Goal: Task Accomplishment & Management: Use online tool/utility

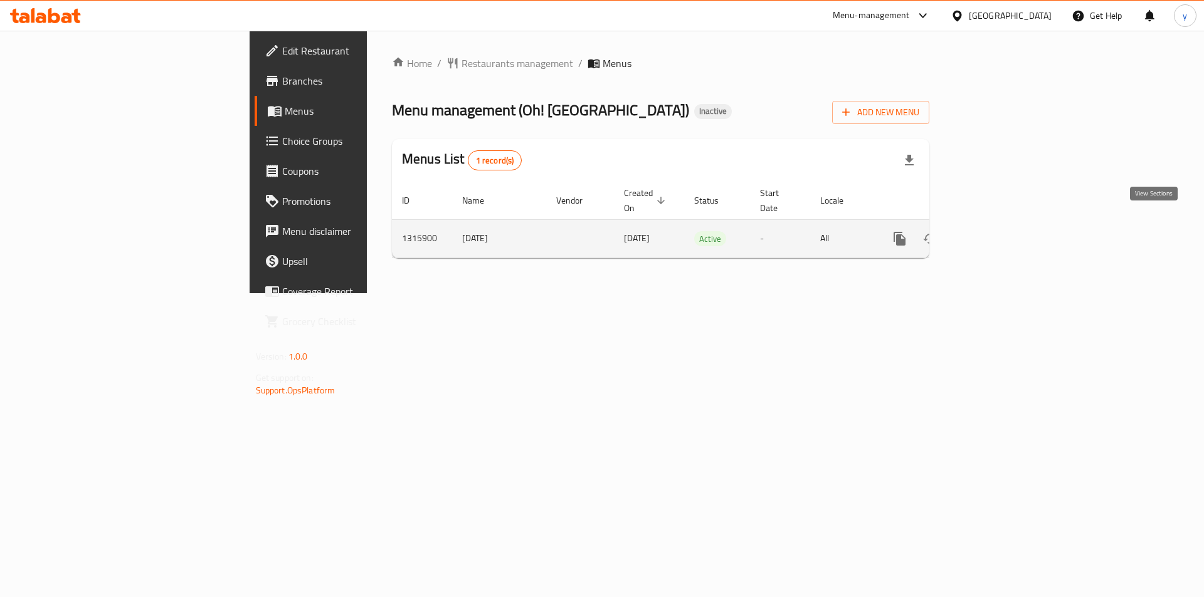
click at [600, 231] on icon "enhanced table" at bounding box center [989, 238] width 15 height 15
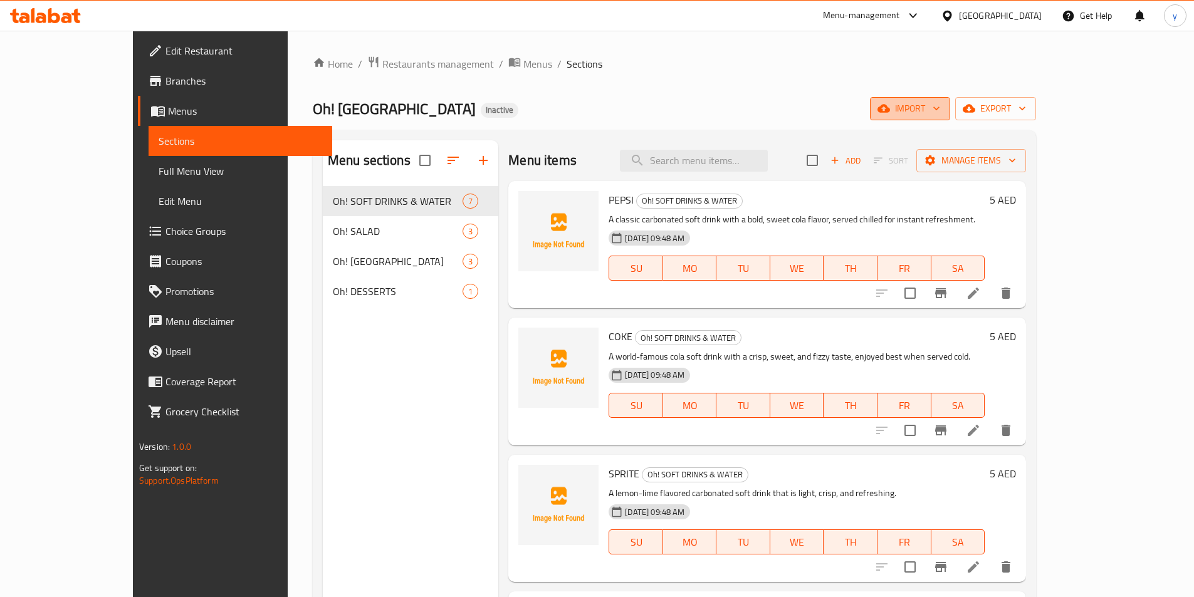
click at [600, 113] on span "import" at bounding box center [910, 109] width 60 height 16
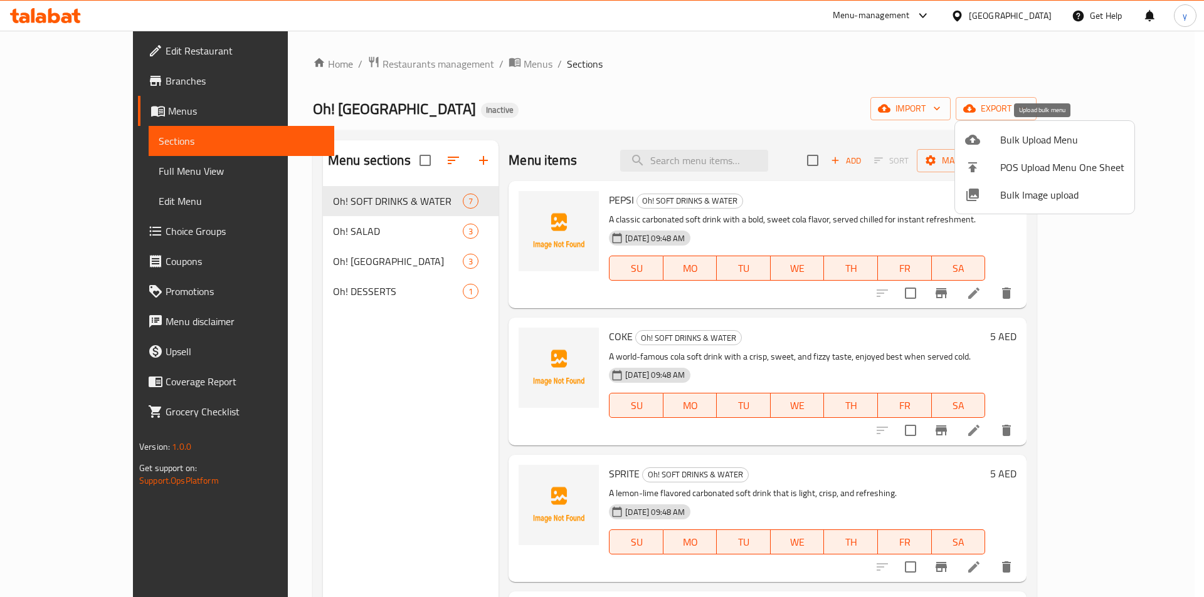
click at [600, 140] on span "Bulk Upload Menu" at bounding box center [1062, 139] width 124 height 15
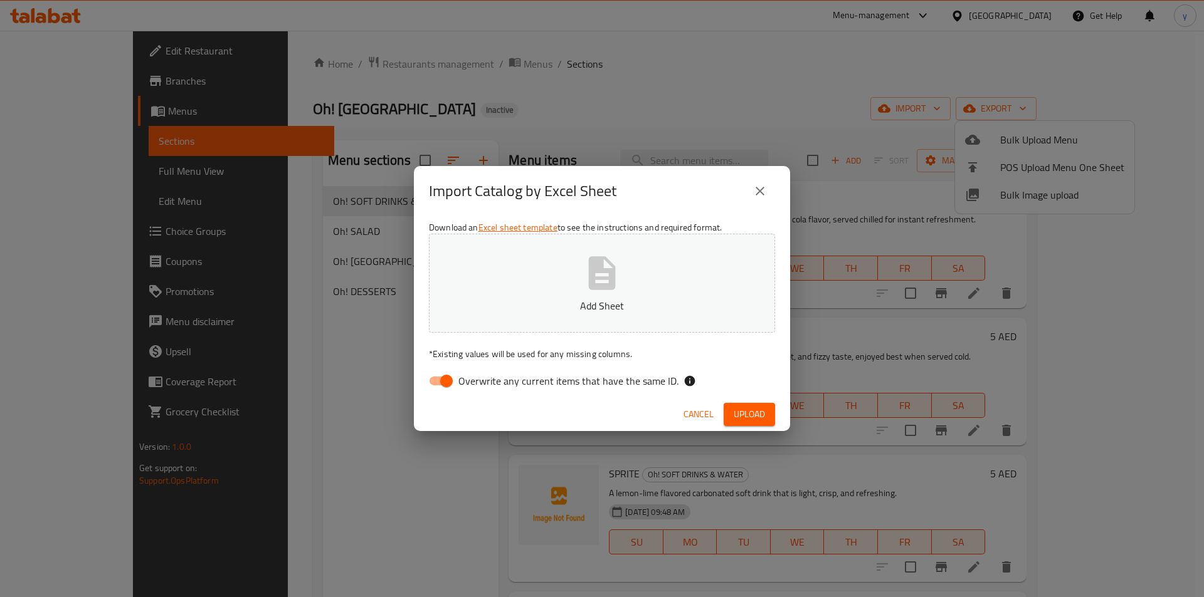
click at [439, 383] on input "Overwrite any current items that have the same ID." at bounding box center [446, 381] width 71 height 24
checkbox input "false"
click at [600, 418] on button "Upload" at bounding box center [748, 414] width 51 height 23
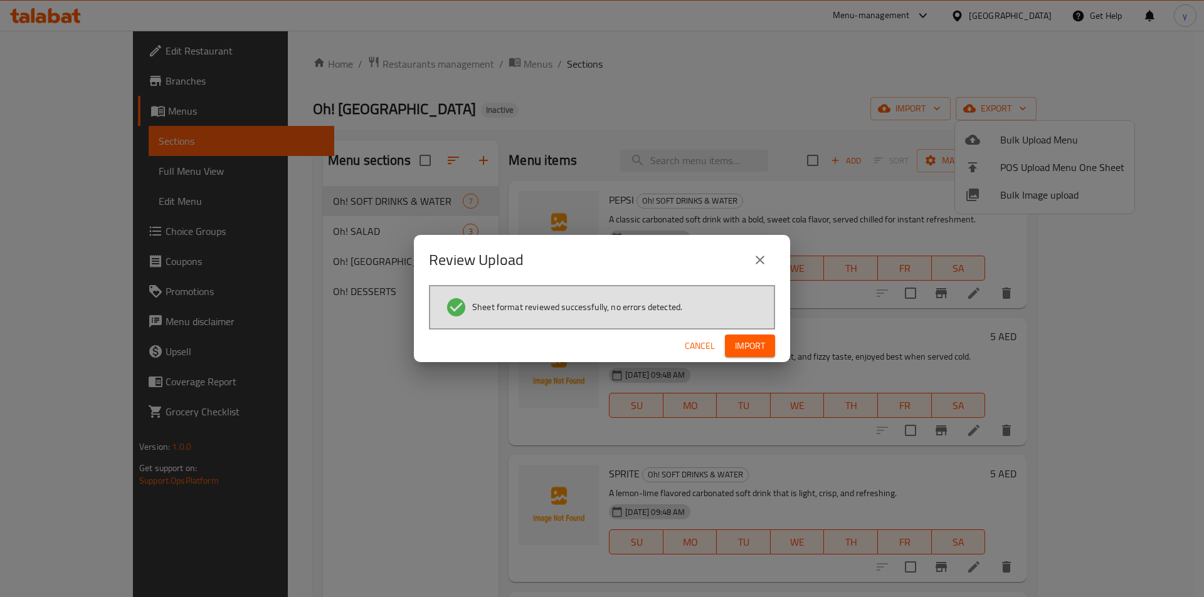
click at [600, 344] on span "Import" at bounding box center [750, 346] width 30 height 16
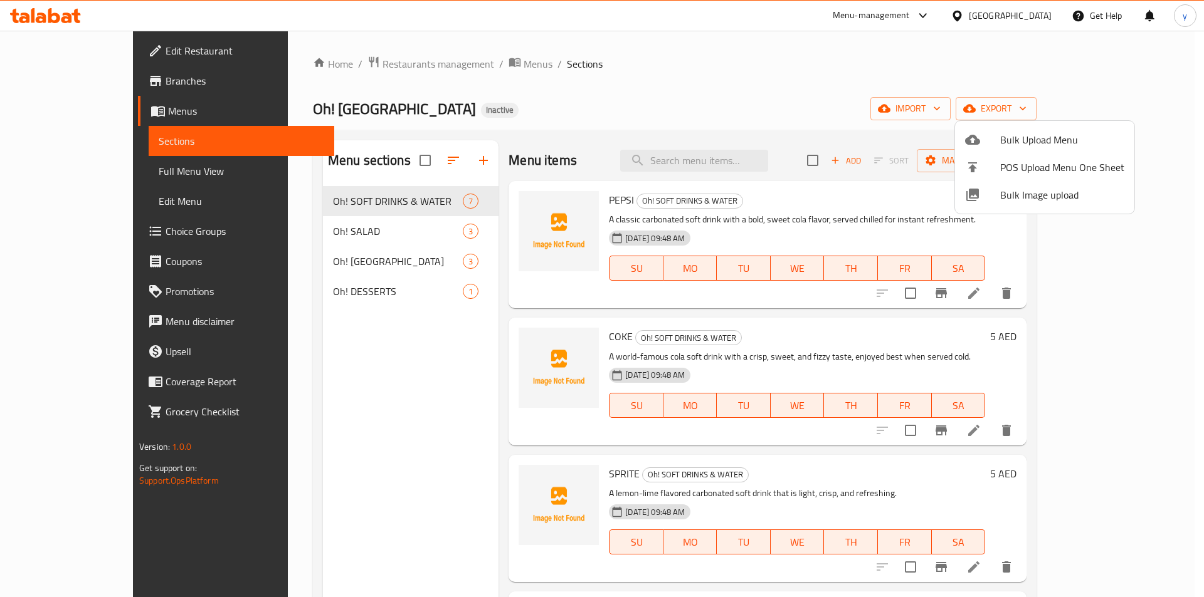
click at [426, 105] on div at bounding box center [602, 298] width 1204 height 597
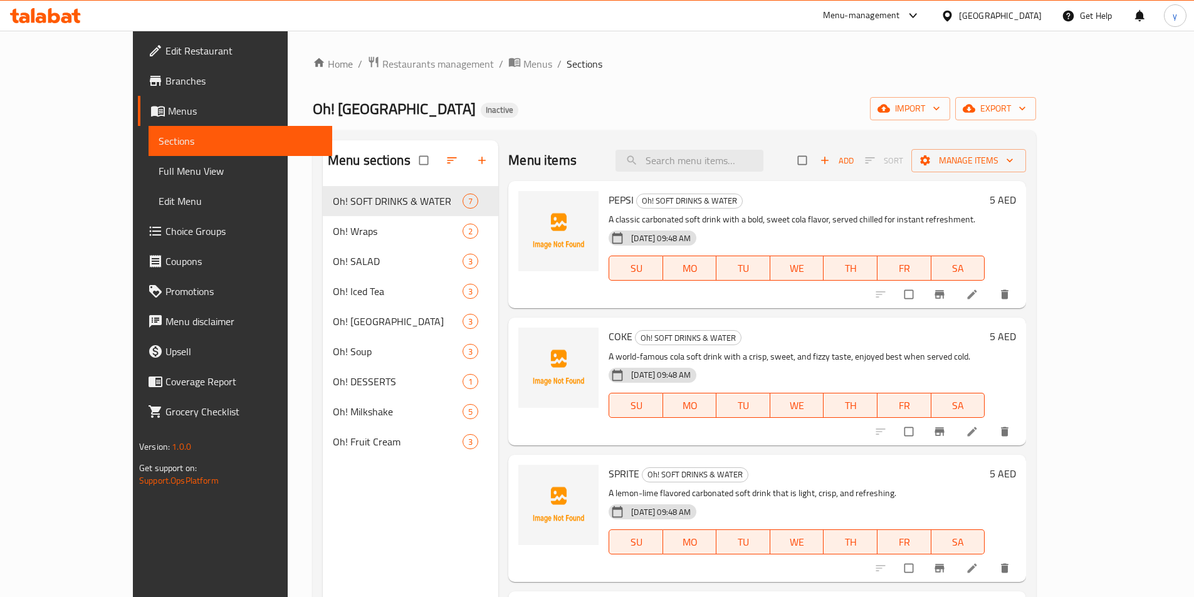
click at [159, 172] on span "Full Menu View" at bounding box center [241, 171] width 164 height 15
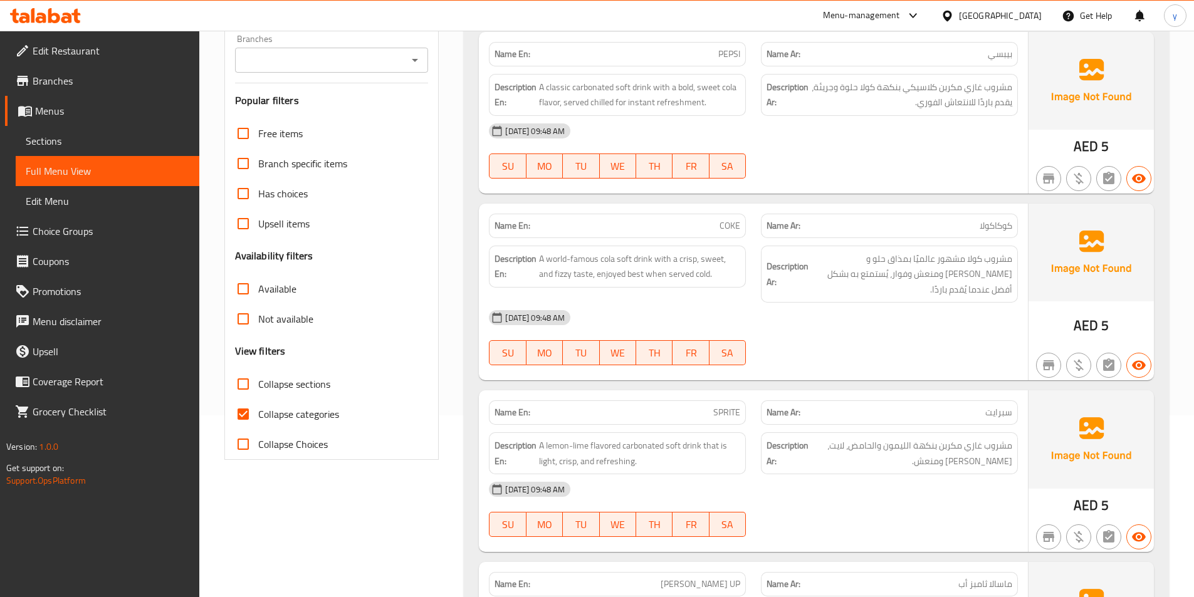
scroll to position [188, 0]
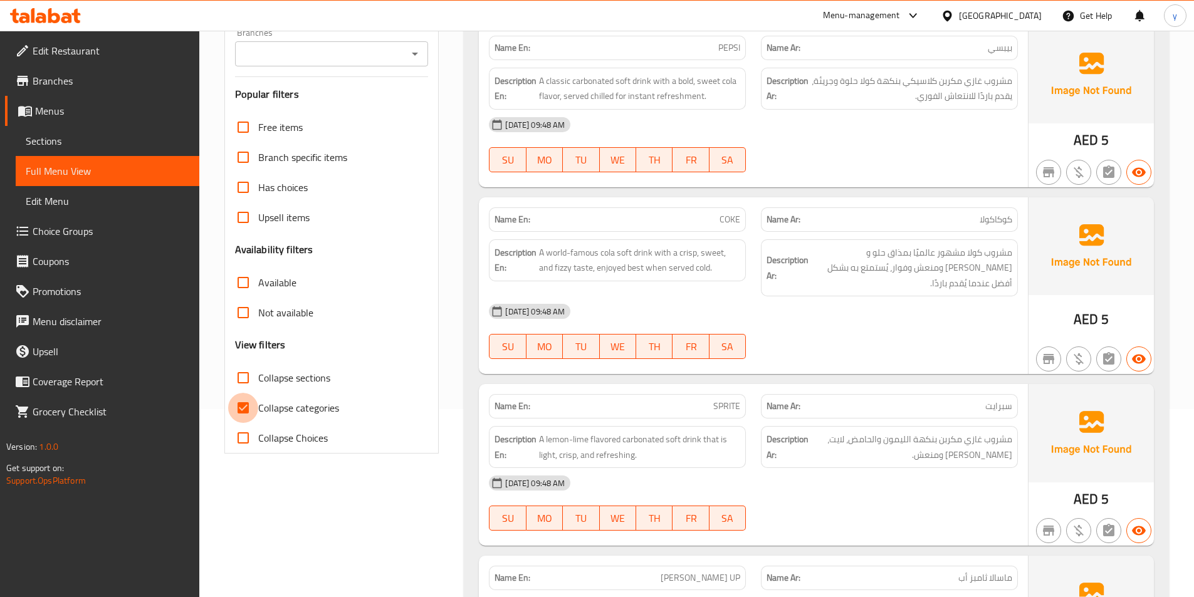
click at [239, 401] on input "Collapse categories" at bounding box center [243, 408] width 30 height 30
checkbox input "false"
click at [242, 378] on input "Collapse sections" at bounding box center [243, 378] width 30 height 30
checkbox input "true"
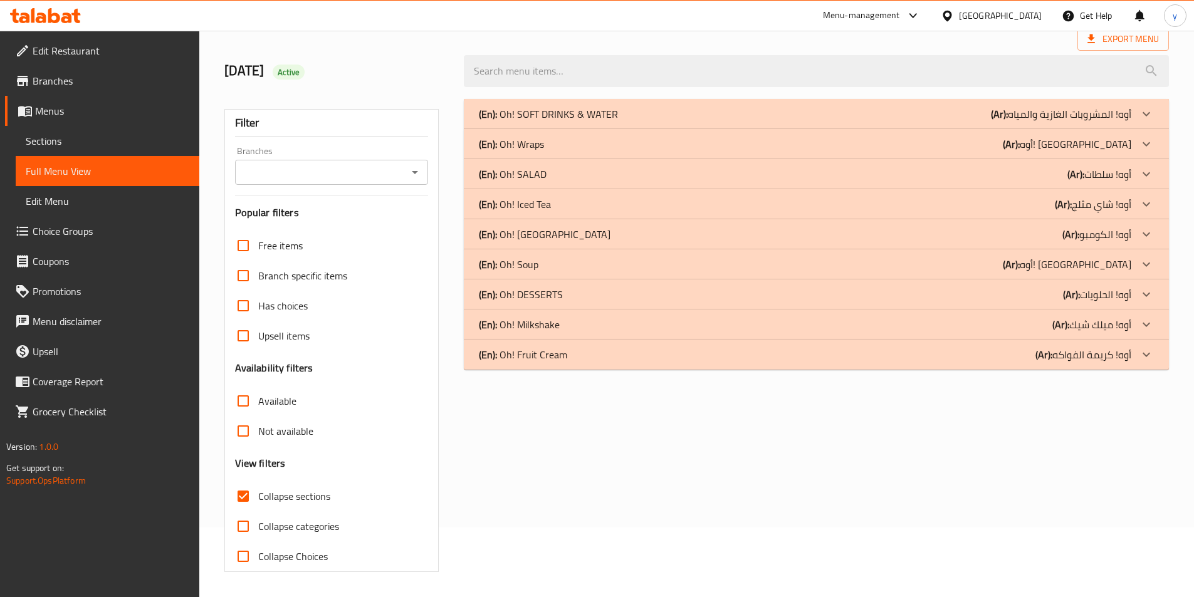
scroll to position [70, 0]
click at [506, 357] on p "(En): Oh! Fruit Cream" at bounding box center [523, 354] width 88 height 15
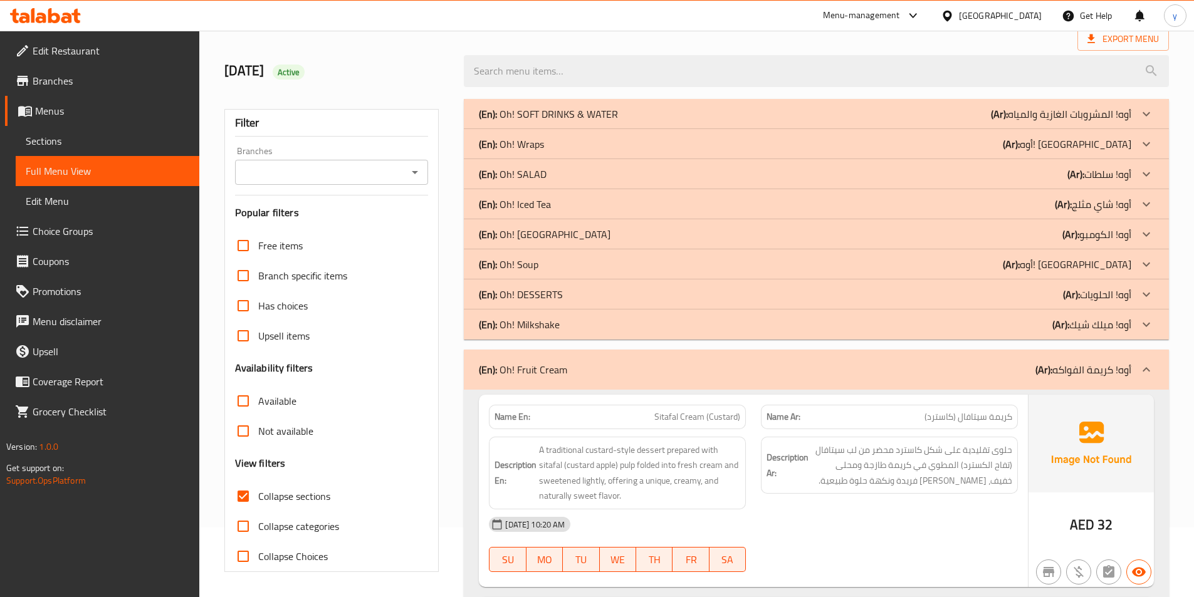
click at [483, 325] on b "(En):" at bounding box center [488, 324] width 18 height 19
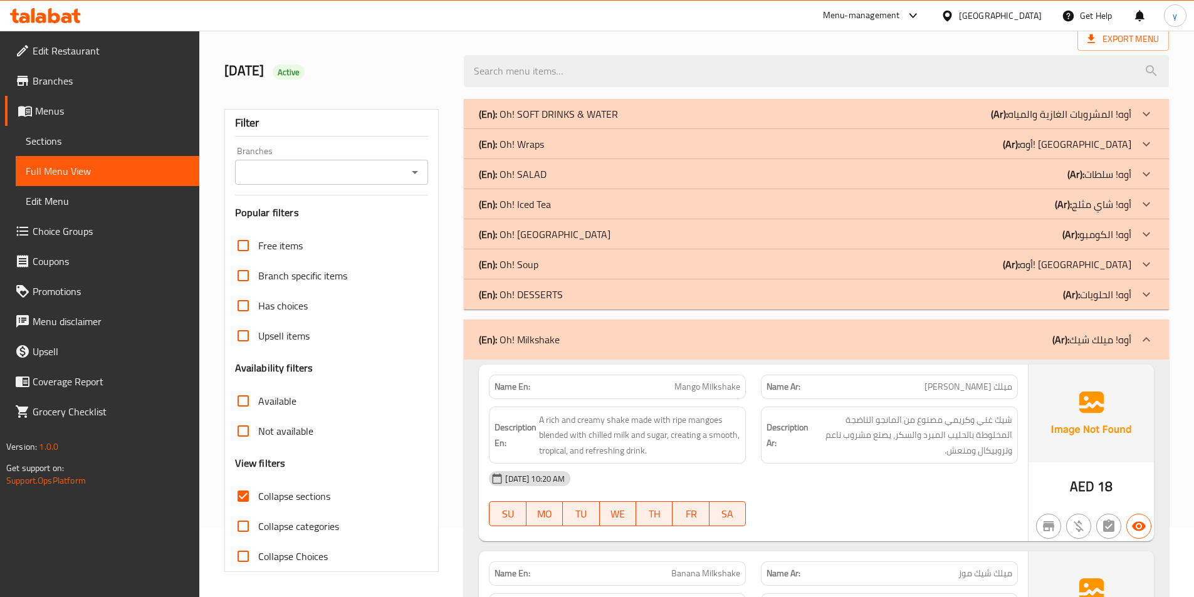
click at [506, 271] on p "(En): Oh! Soup" at bounding box center [509, 264] width 60 height 15
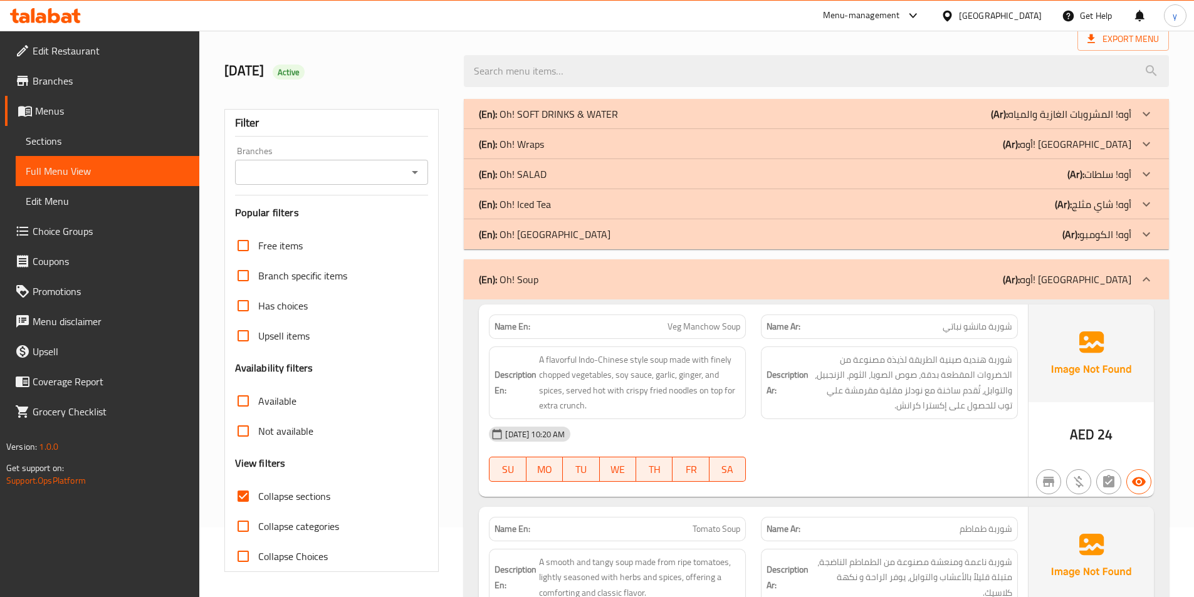
click at [500, 204] on p "(En): Oh! Iced Tea" at bounding box center [515, 204] width 72 height 15
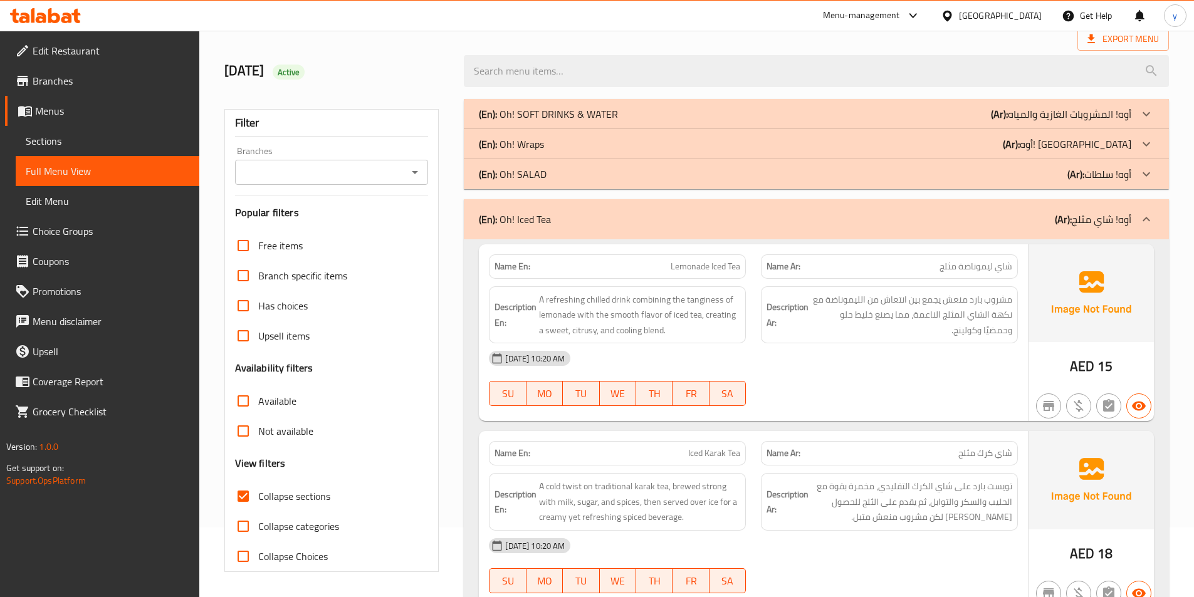
click at [514, 140] on p "(En): Oh! Wraps" at bounding box center [511, 144] width 65 height 15
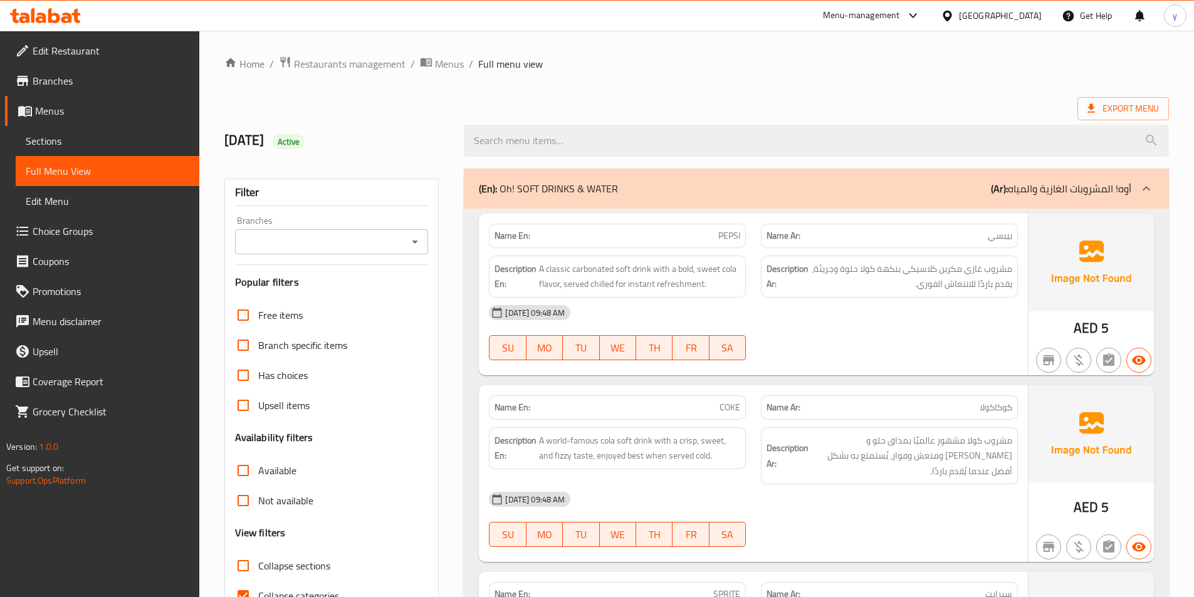
click at [50, 138] on span "Sections" at bounding box center [108, 141] width 164 height 15
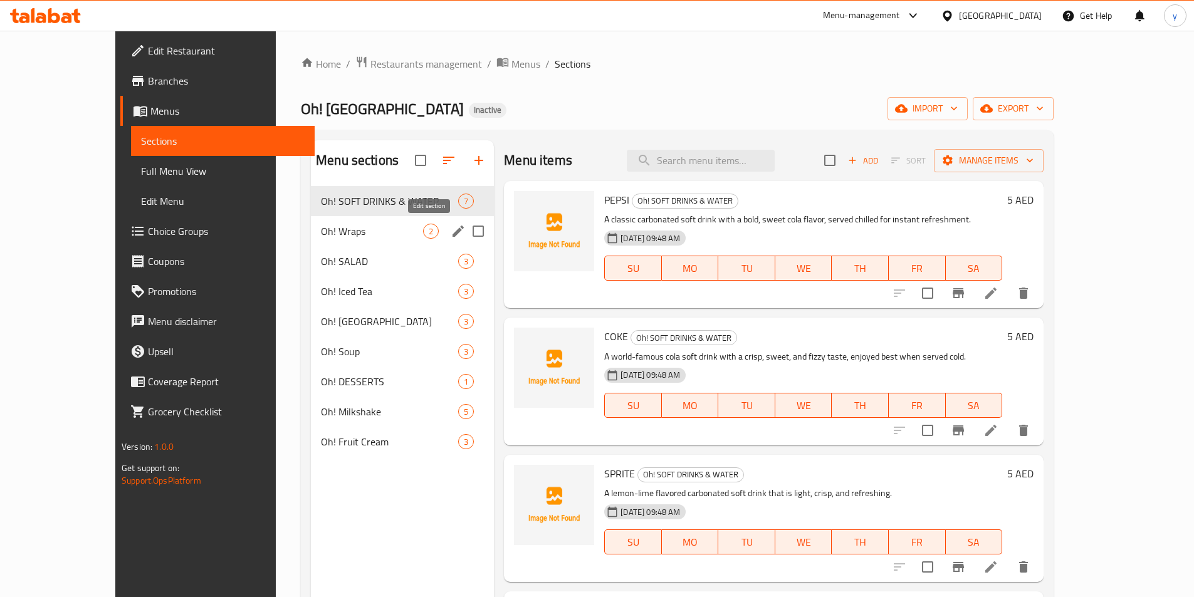
click at [451, 233] on icon "edit" at bounding box center [458, 231] width 15 height 15
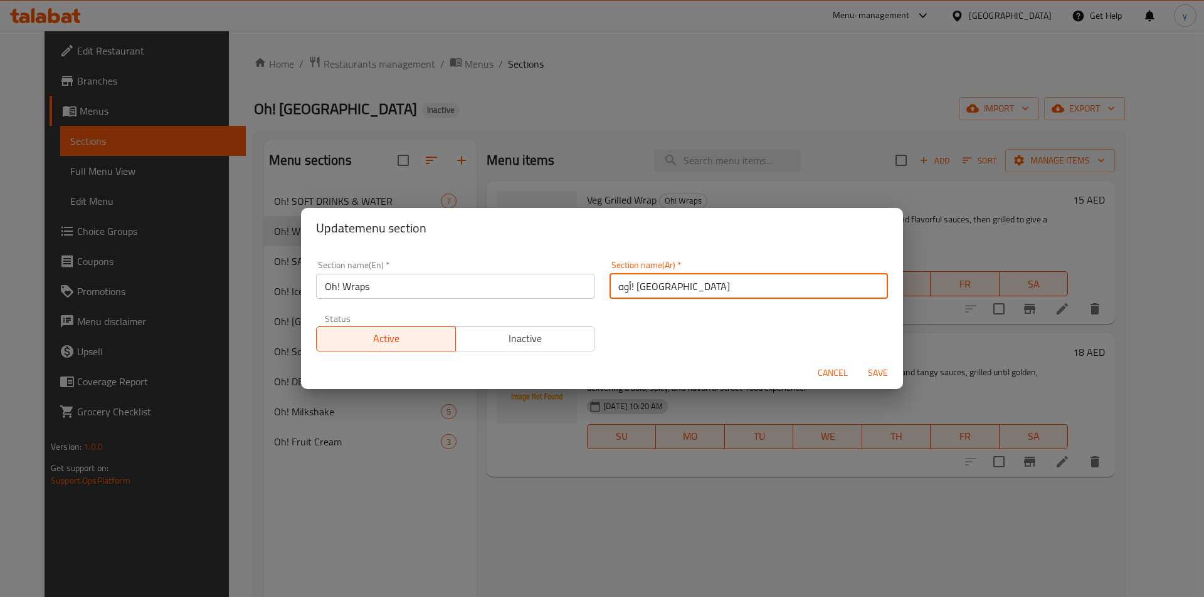
drag, startPoint x: 614, startPoint y: 290, endPoint x: 625, endPoint y: 296, distance: 12.9
click at [625, 296] on input "أوه! رابات" at bounding box center [748, 286] width 278 height 25
type input "أوه! رابس"
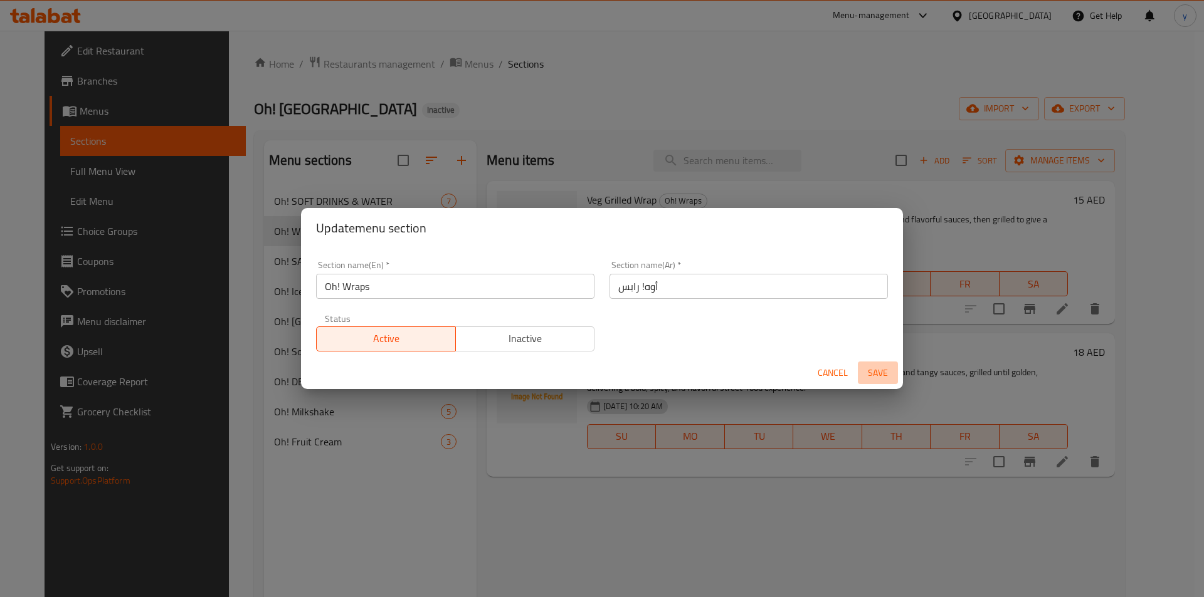
click at [877, 377] on span "Save" at bounding box center [878, 373] width 30 height 16
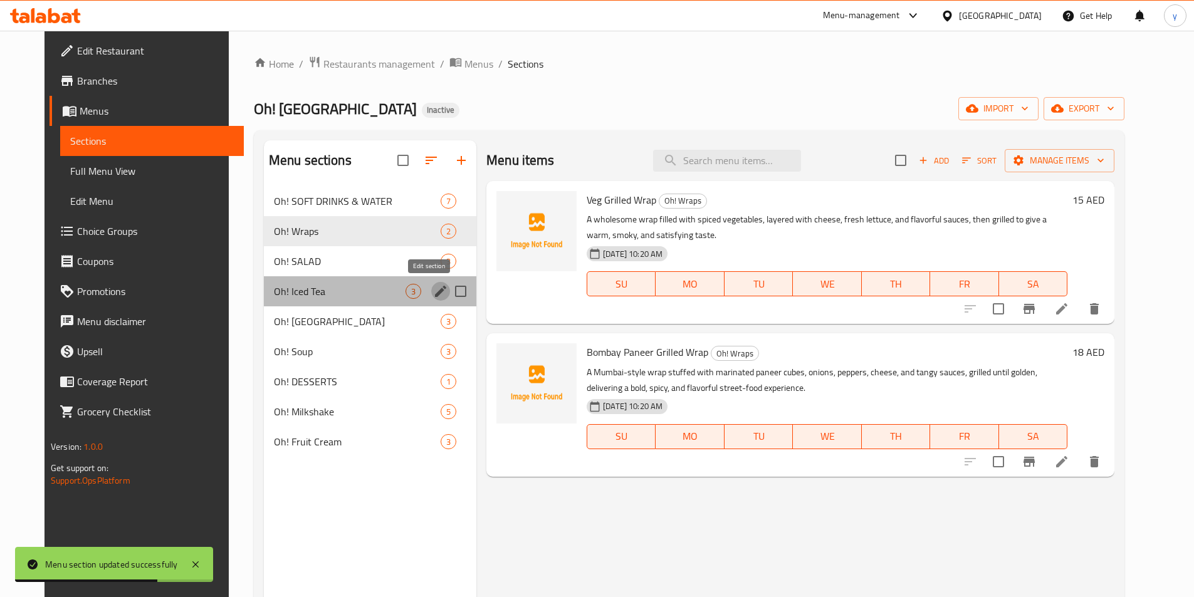
click at [435, 292] on icon "edit" at bounding box center [440, 291] width 11 height 11
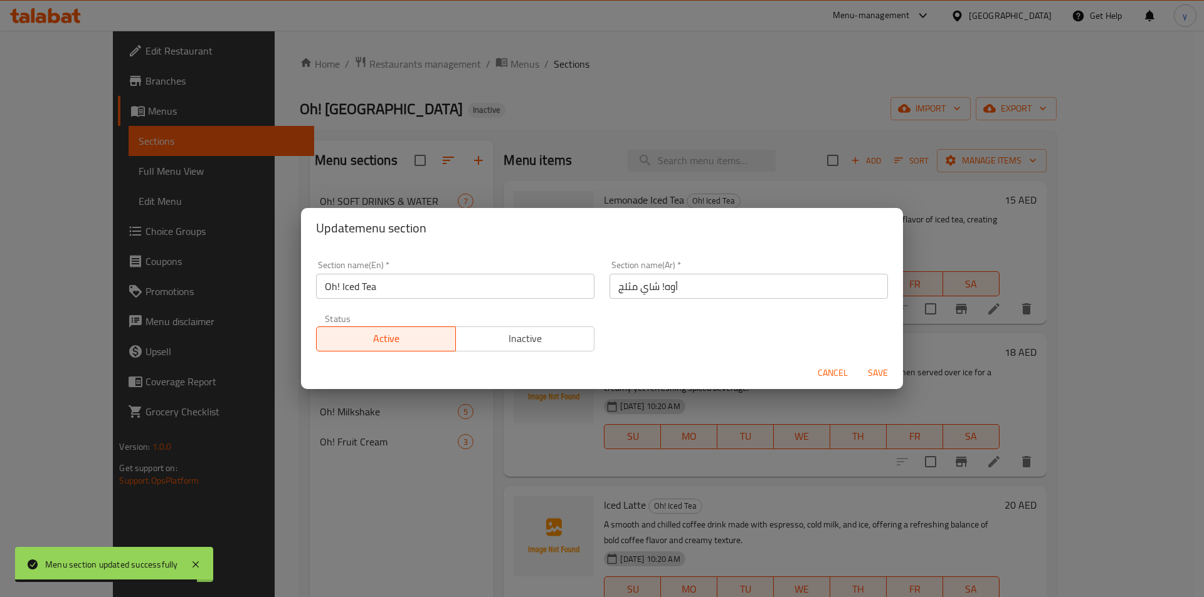
click at [357, 488] on div "Update menu section Section name(En)   * Oh! Iced Tea Section name(En) * Sectio…" at bounding box center [602, 298] width 1204 height 597
click at [817, 376] on span "Cancel" at bounding box center [832, 373] width 30 height 16
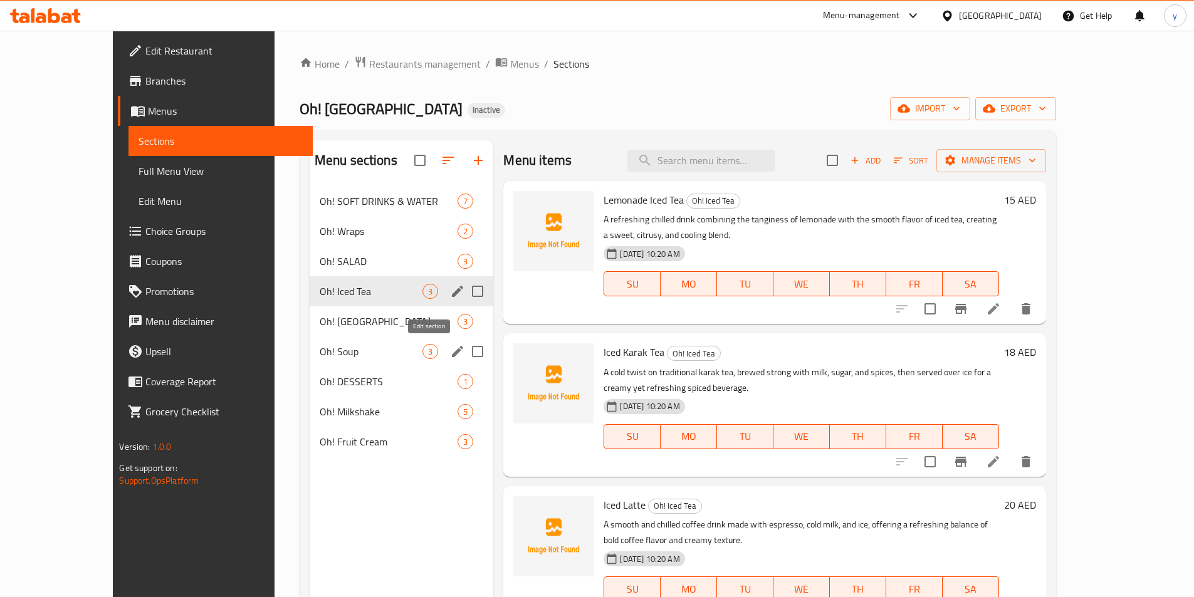
click at [452, 355] on icon "edit" at bounding box center [457, 351] width 11 height 11
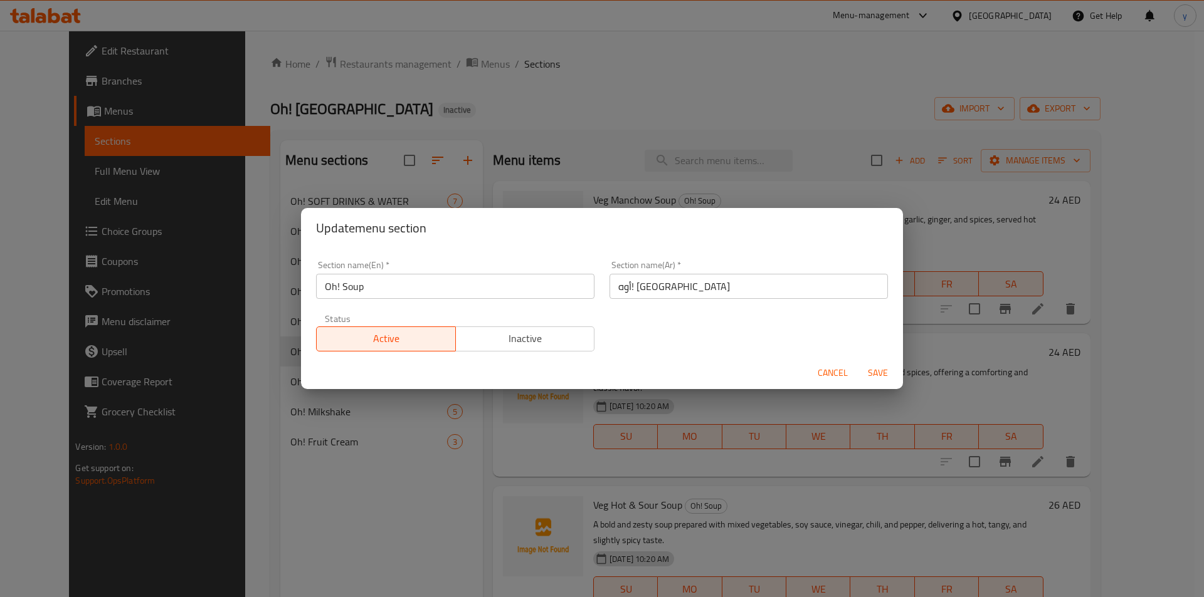
click at [816, 370] on button "Cancel" at bounding box center [832, 373] width 40 height 23
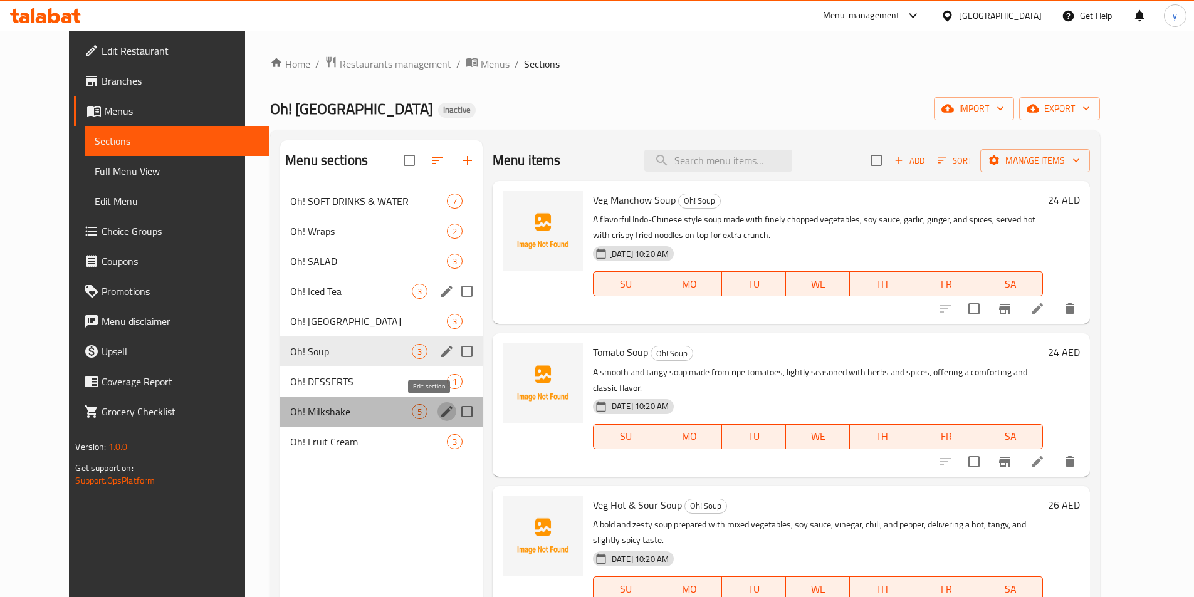
click at [439, 413] on icon "edit" at bounding box center [446, 411] width 15 height 15
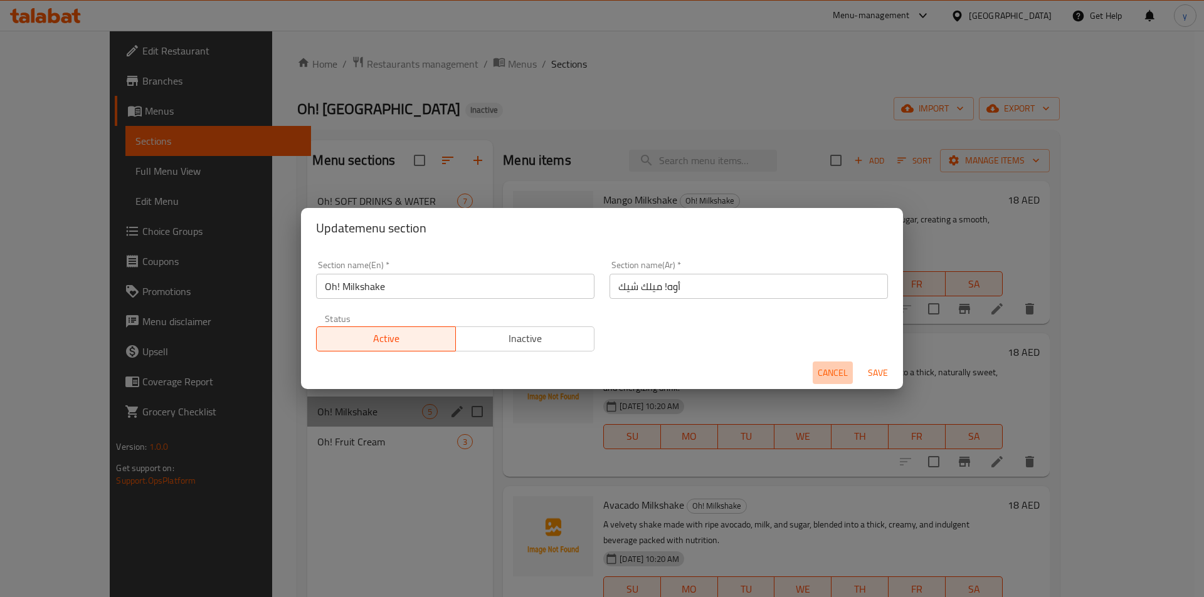
click at [841, 369] on span "Cancel" at bounding box center [832, 373] width 30 height 16
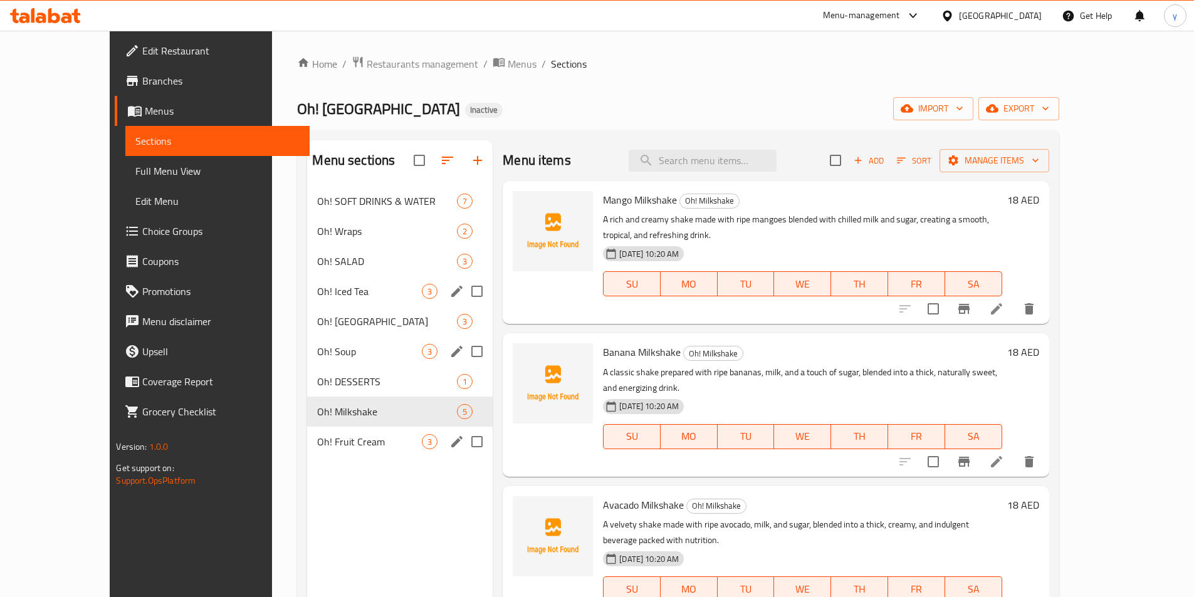
click at [451, 444] on icon "edit" at bounding box center [456, 441] width 11 height 11
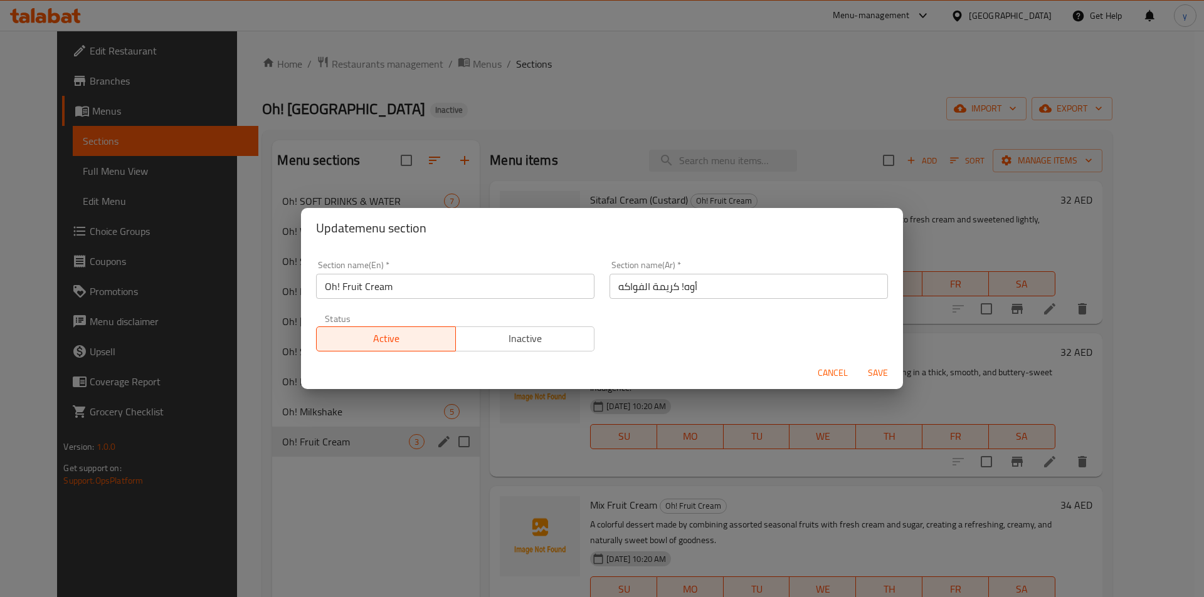
click at [415, 471] on div "Update menu section Section name(En)   * Oh! Fruit Cream Section name(En) * Sec…" at bounding box center [602, 298] width 1204 height 597
click at [849, 367] on button "Cancel" at bounding box center [832, 373] width 40 height 23
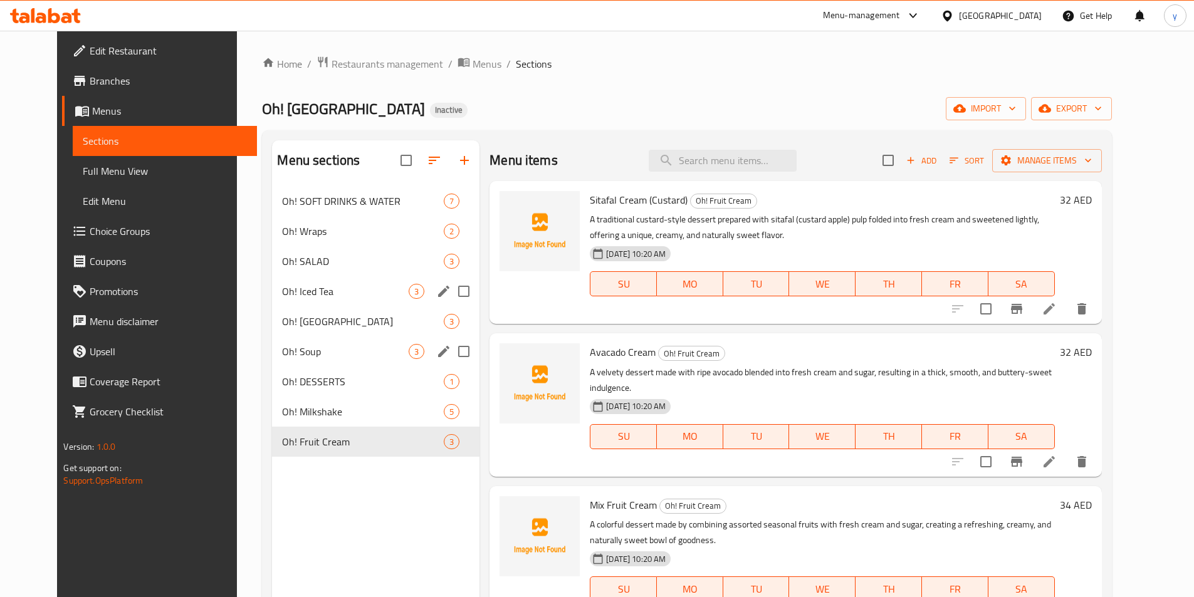
click at [300, 523] on div "Menu sections Oh! SOFT DRINKS & WATER 7 Oh! Wraps 2 Oh! SALAD 3 Oh! Iced Tea 3 …" at bounding box center [375, 438] width 207 height 597
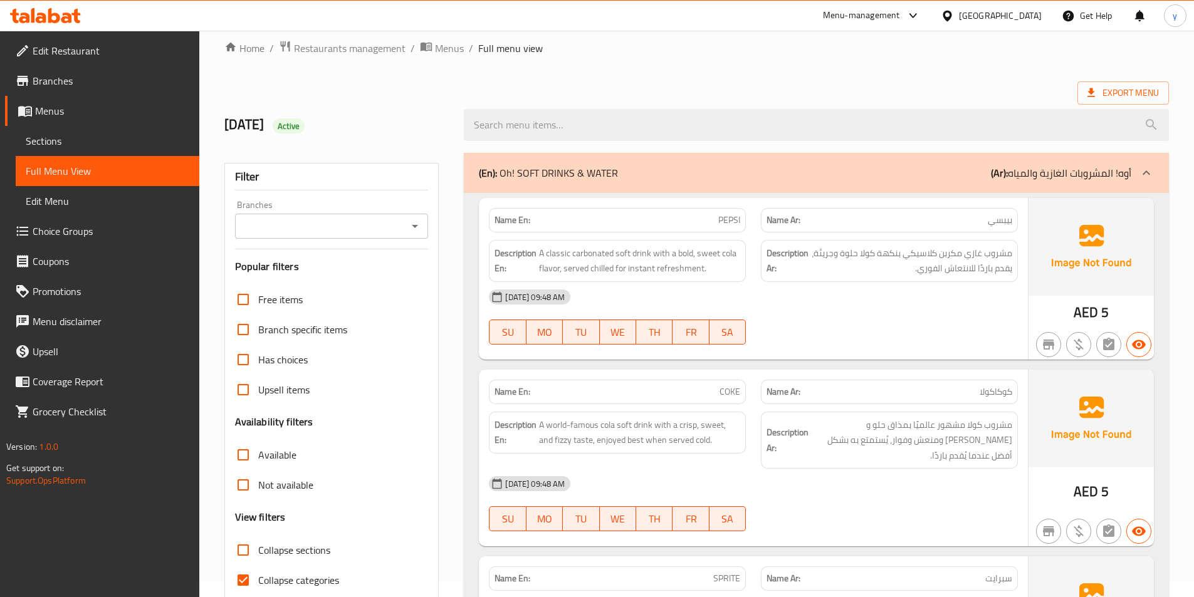
scroll to position [188, 0]
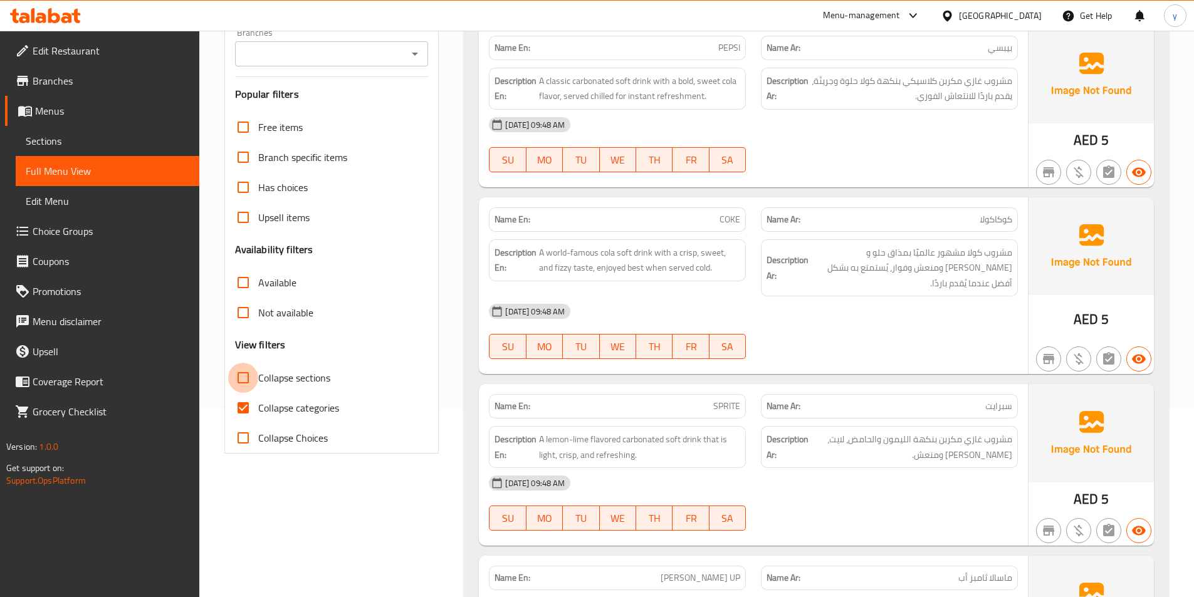
click at [250, 370] on input "Collapse sections" at bounding box center [243, 378] width 30 height 30
checkbox input "true"
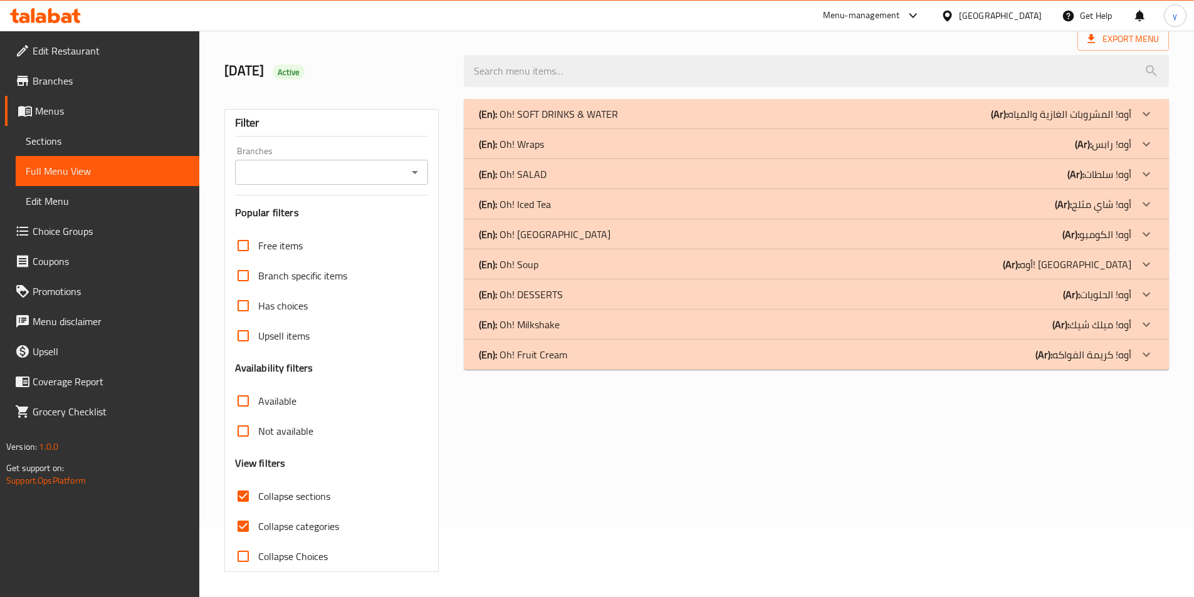
click at [241, 416] on input "Not available" at bounding box center [243, 431] width 30 height 30
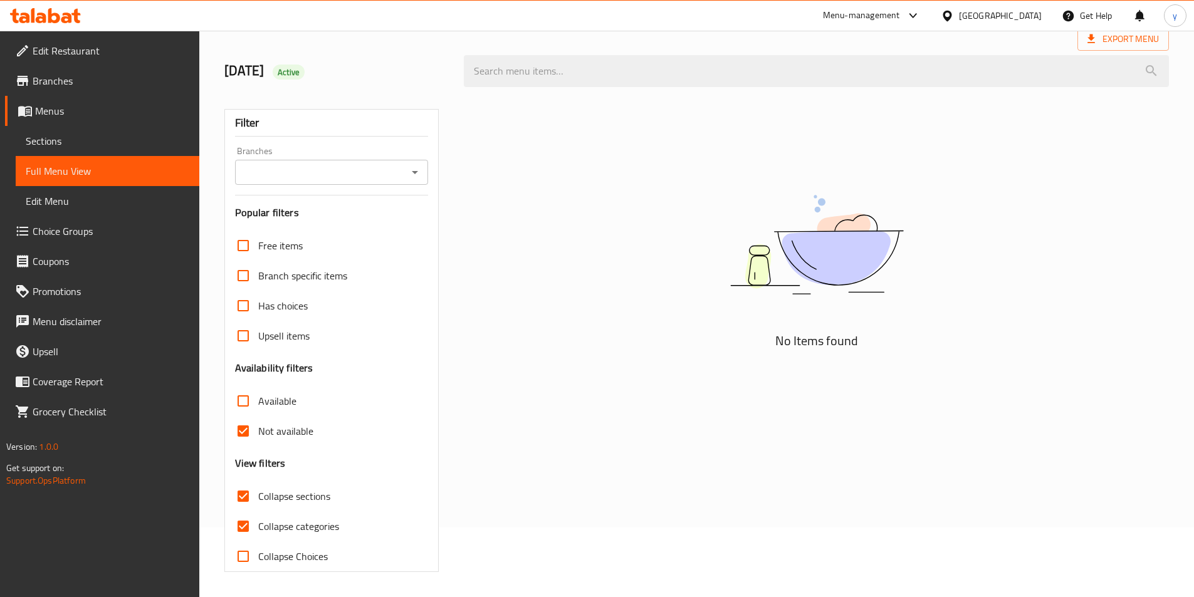
scroll to position [70, 0]
click at [247, 426] on input "Not available" at bounding box center [243, 431] width 30 height 30
checkbox input "false"
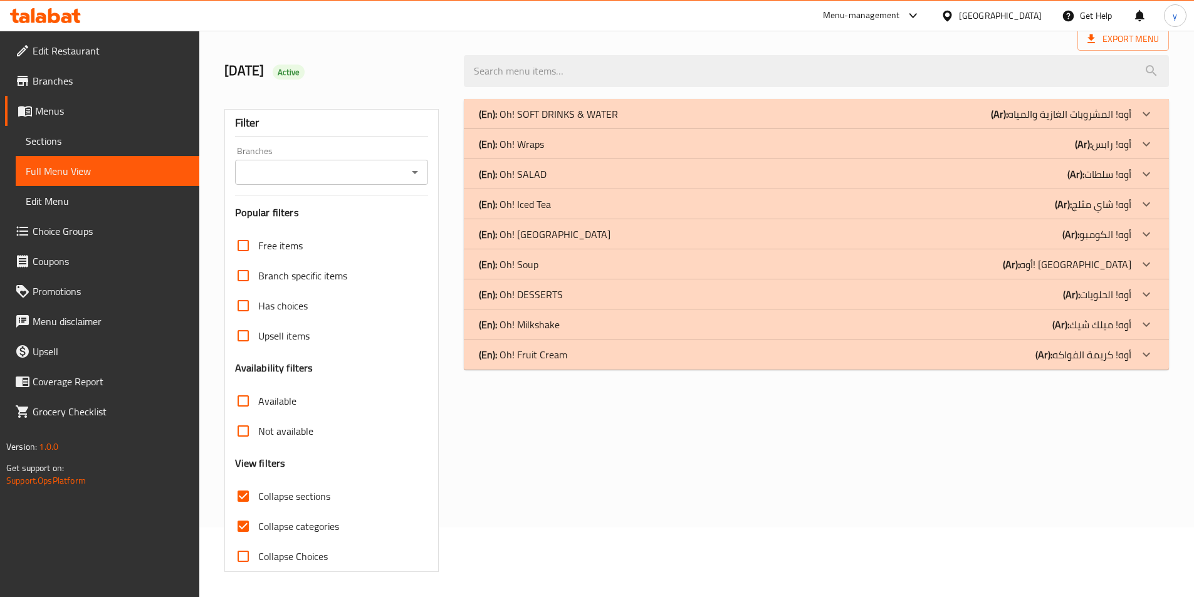
click at [240, 529] on input "Collapse categories" at bounding box center [243, 527] width 30 height 30
checkbox input "false"
click at [557, 356] on p "(En): Oh! Fruit Cream" at bounding box center [523, 354] width 88 height 15
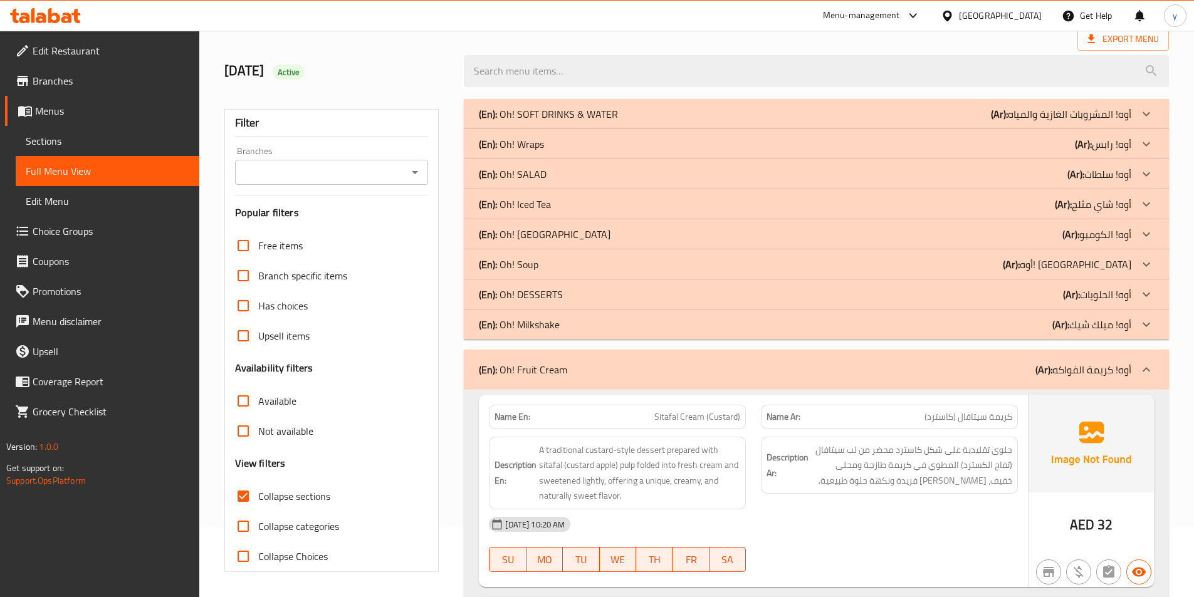
click at [557, 326] on p "(En): Oh! Milkshake" at bounding box center [519, 324] width 81 height 15
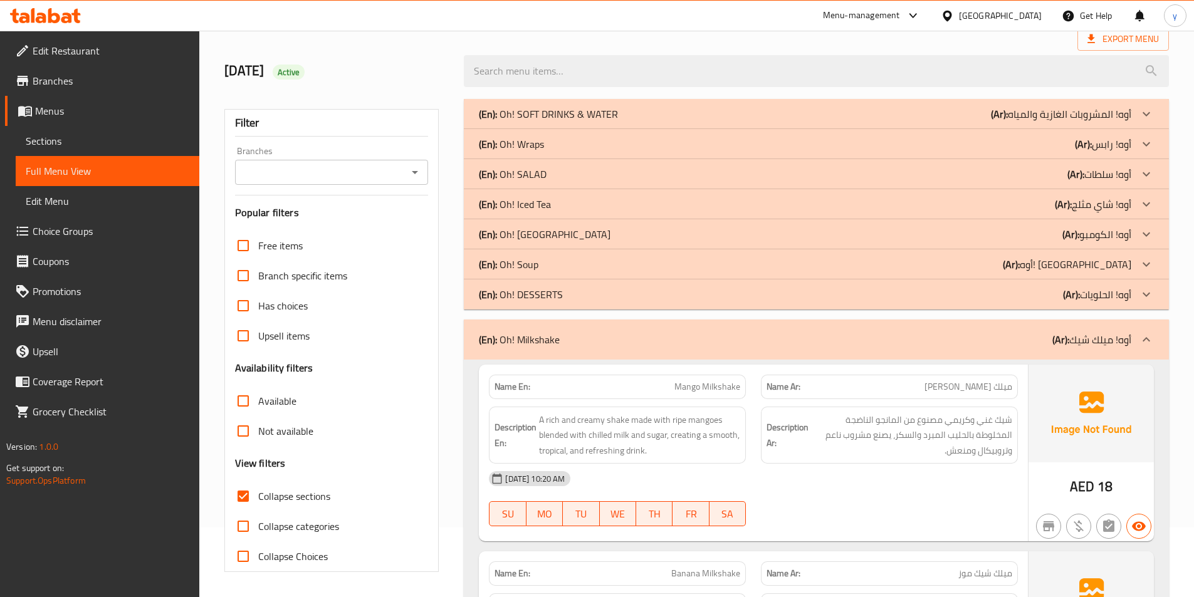
click at [561, 254] on div "(En): Oh! Soup (Ar): أوه! شوربة" at bounding box center [816, 264] width 705 height 30
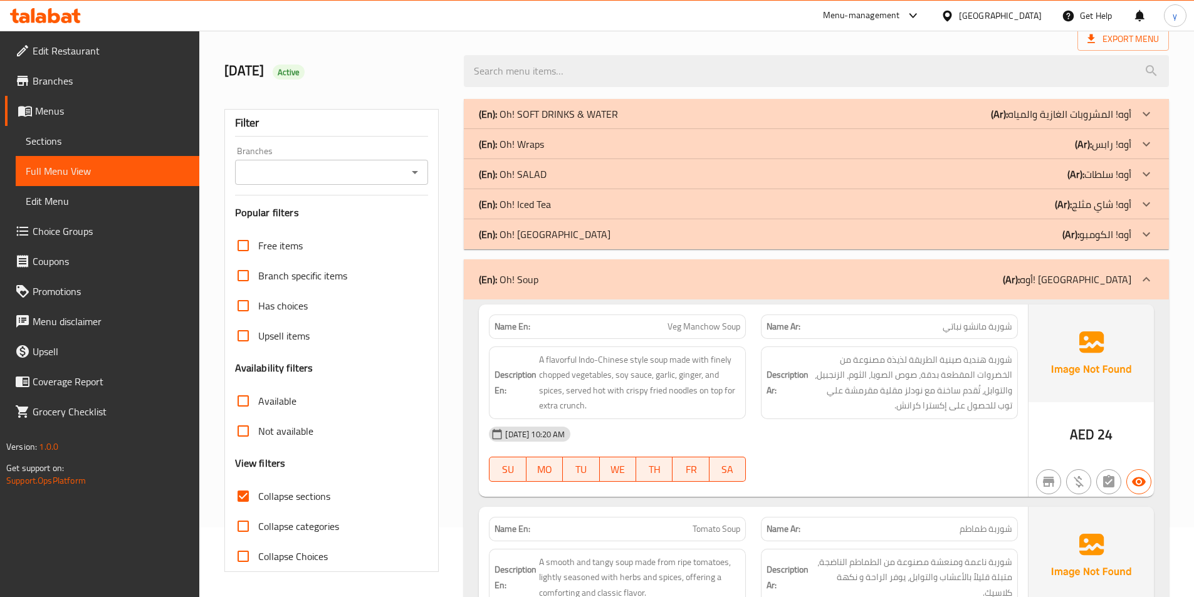
click at [565, 210] on div "(En): Oh! Iced Tea (Ar): أوه! شاي مثلج" at bounding box center [805, 204] width 653 height 15
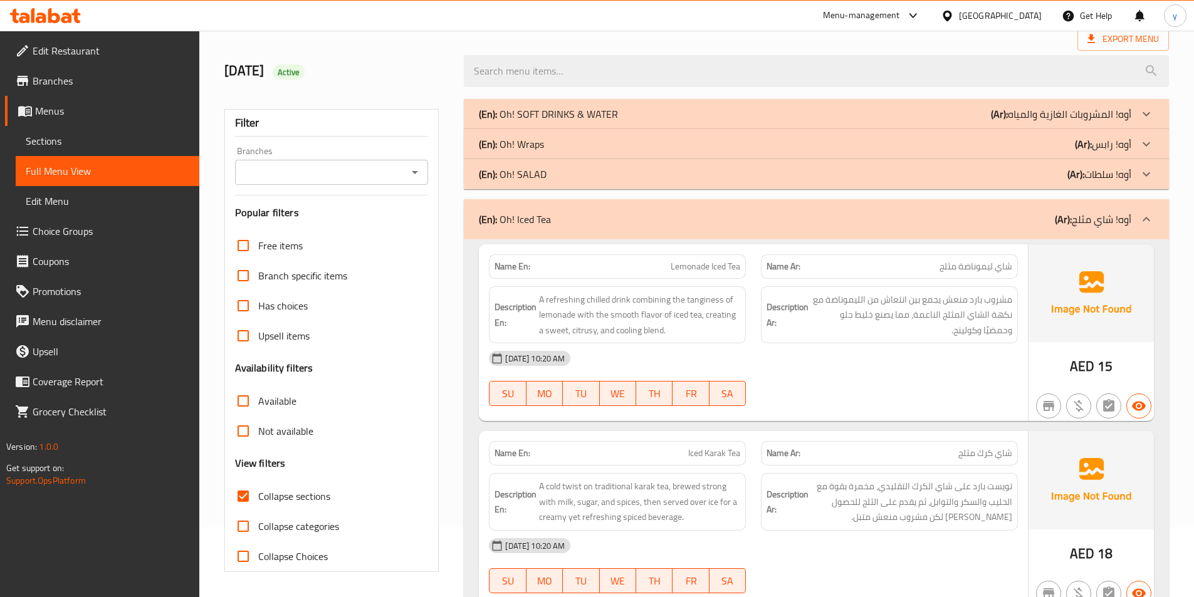
click at [566, 137] on div "(En): Oh! Wraps (Ar): أوه! رابس" at bounding box center [805, 144] width 653 height 15
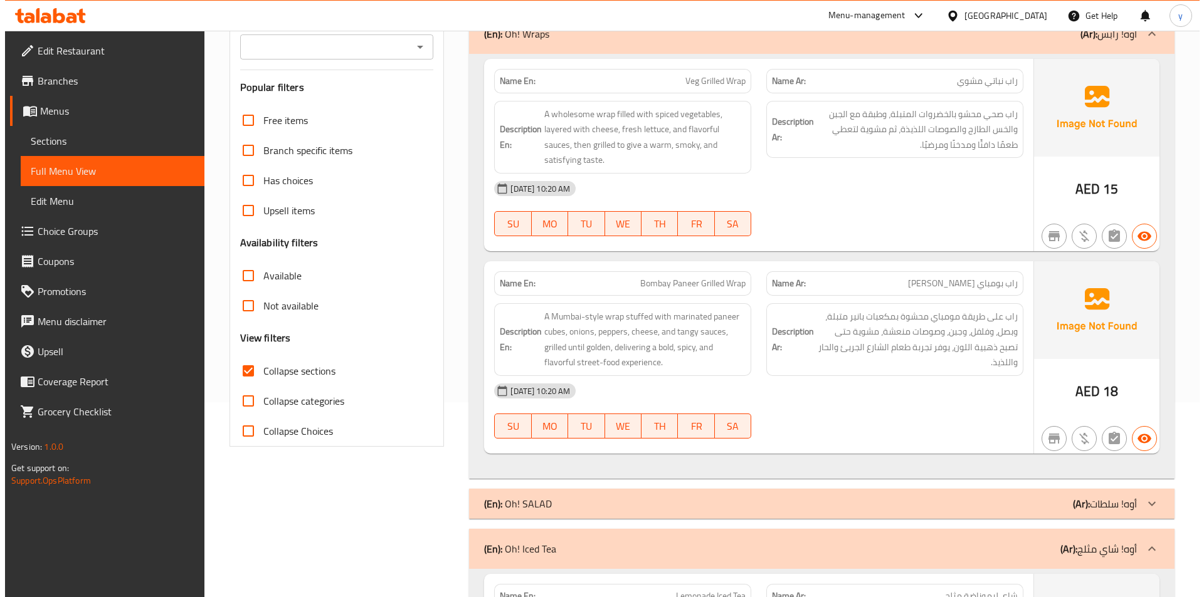
scroll to position [0, 0]
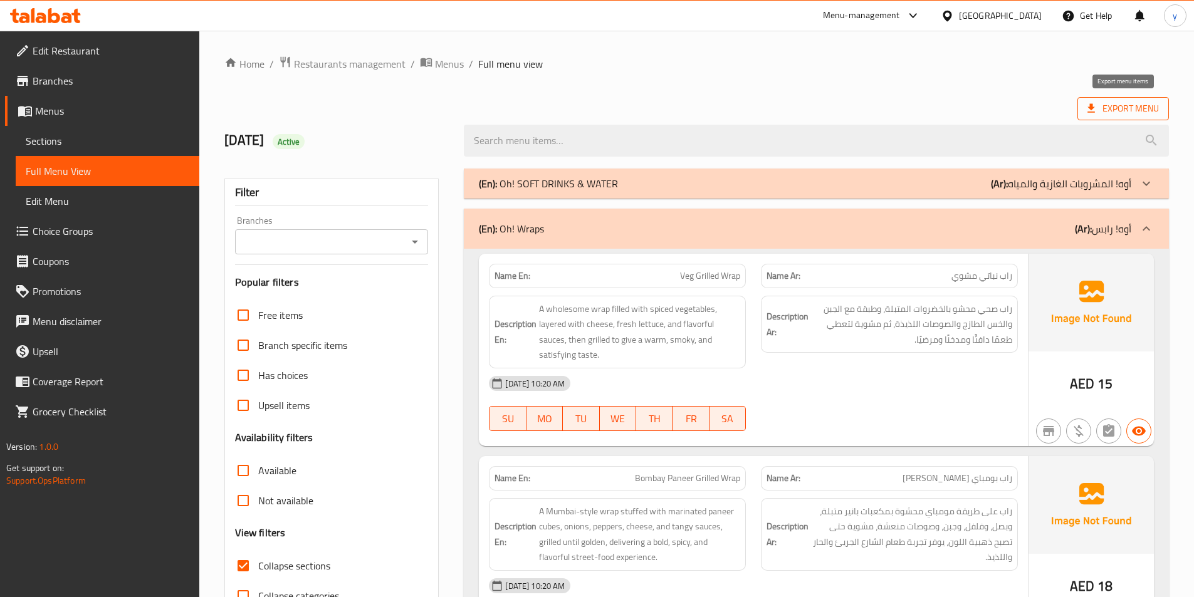
click at [1112, 106] on span "Export Menu" at bounding box center [1123, 109] width 71 height 16
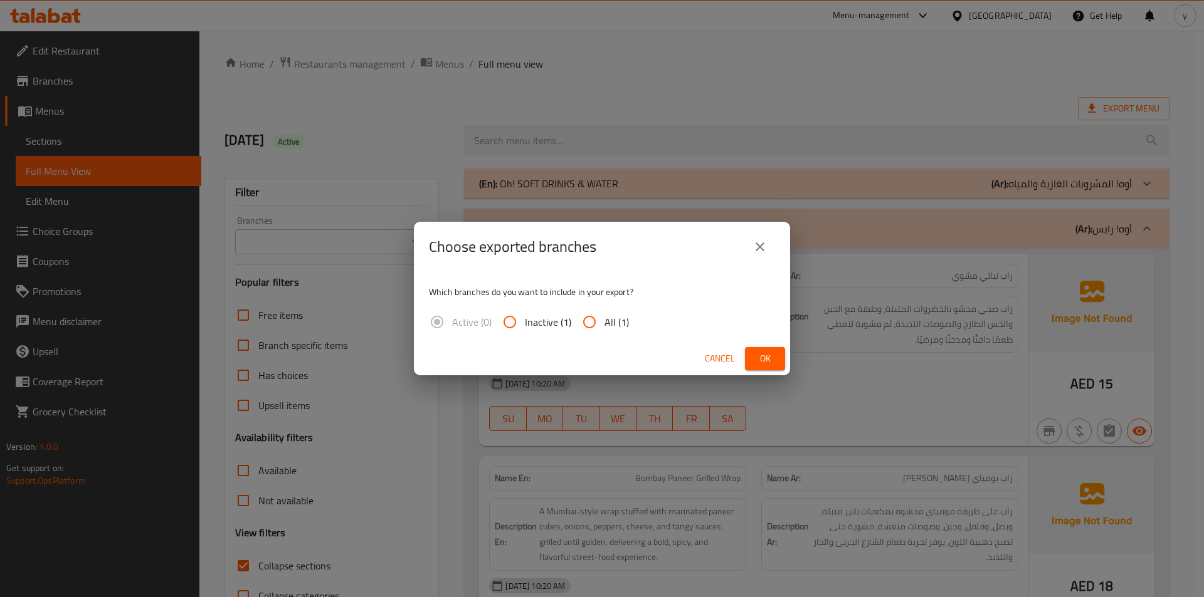
click at [589, 316] on input "All (1)" at bounding box center [589, 322] width 30 height 30
radio input "true"
click at [771, 359] on span "Ok" at bounding box center [765, 359] width 20 height 16
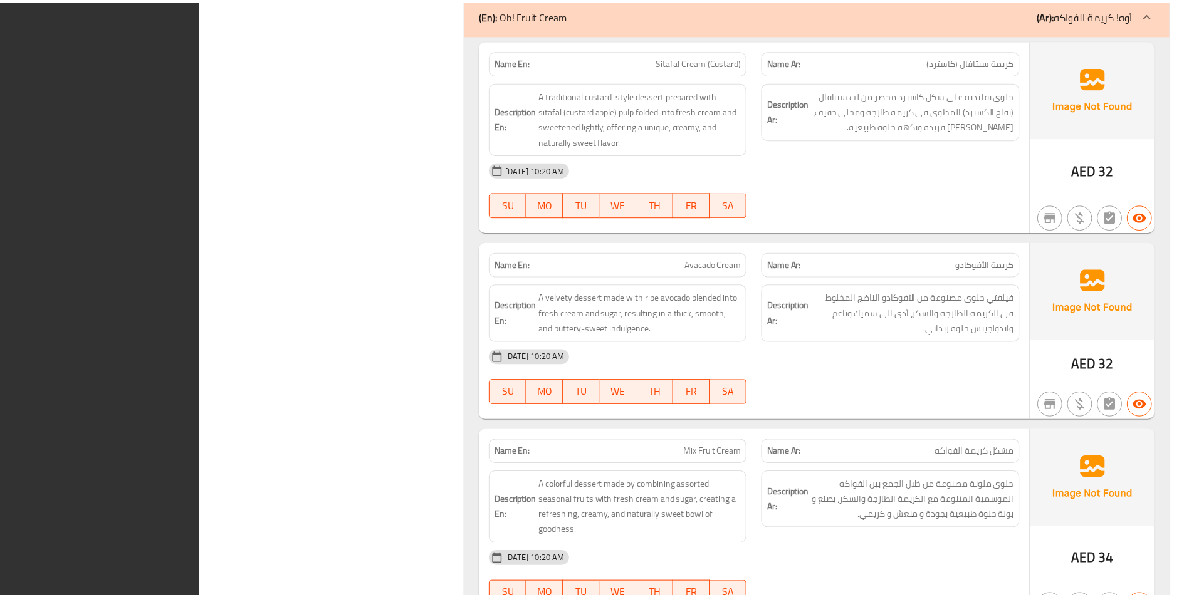
scroll to position [3359, 0]
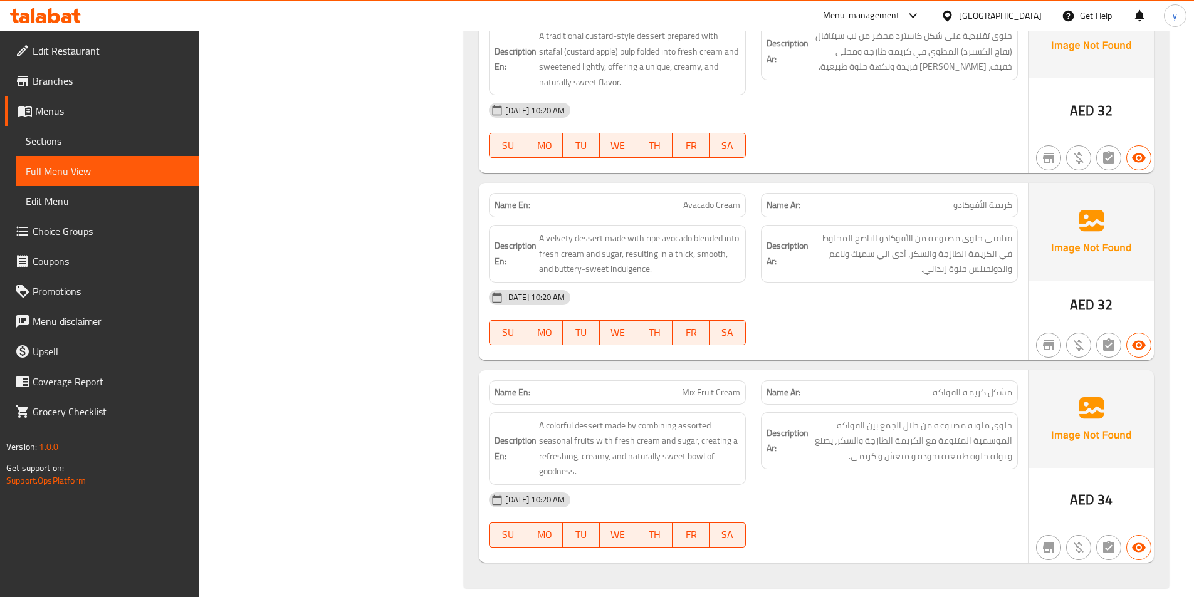
click at [46, 17] on icon at bounding box center [45, 15] width 71 height 15
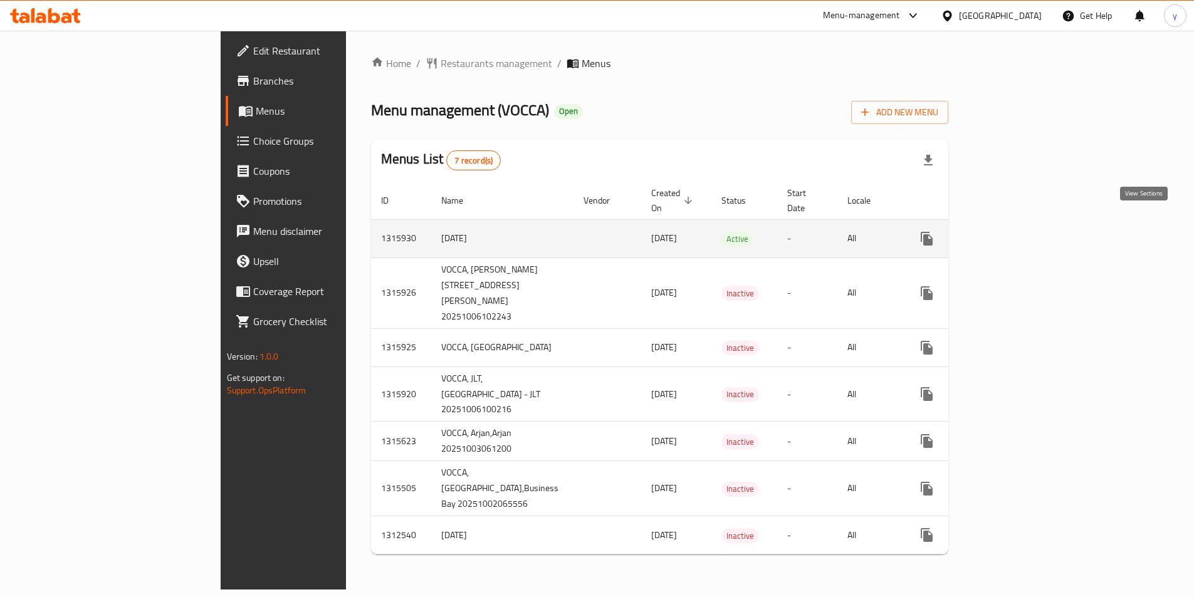
click at [1025, 231] on icon "enhanced table" at bounding box center [1017, 238] width 15 height 15
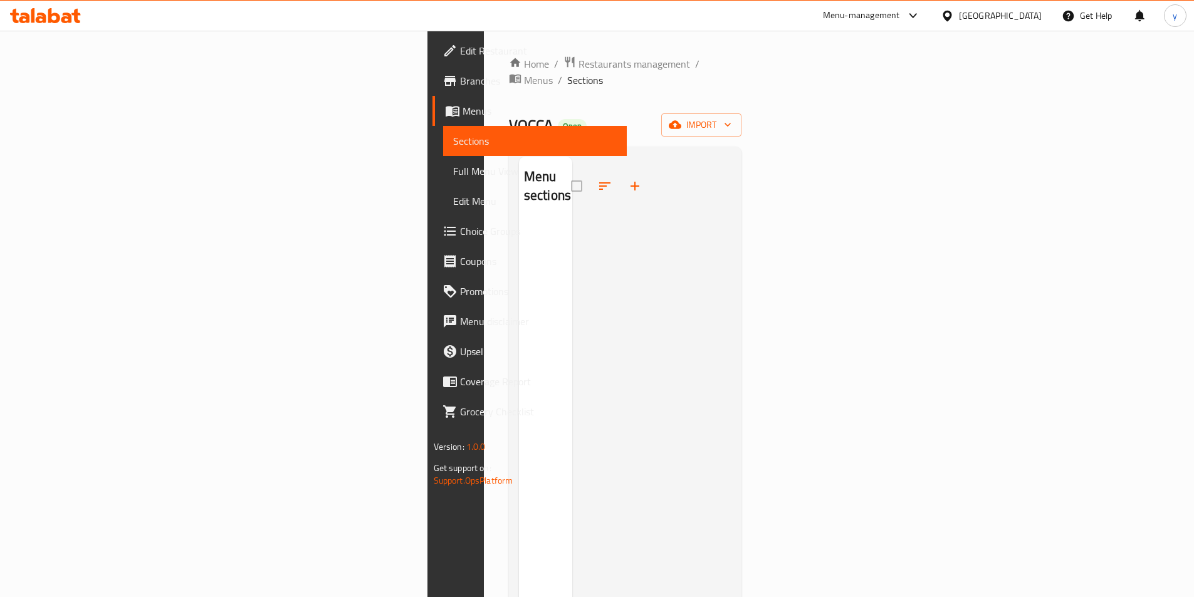
click at [433, 70] on link "Branches" at bounding box center [530, 81] width 194 height 30
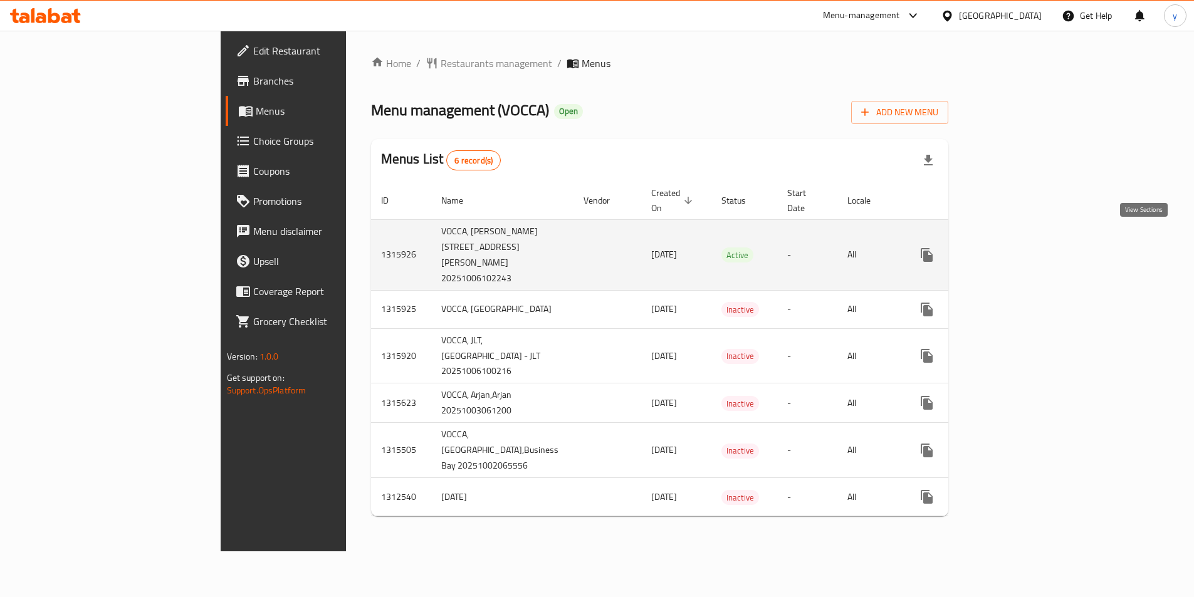
click at [1025, 248] on icon "enhanced table" at bounding box center [1017, 255] width 15 height 15
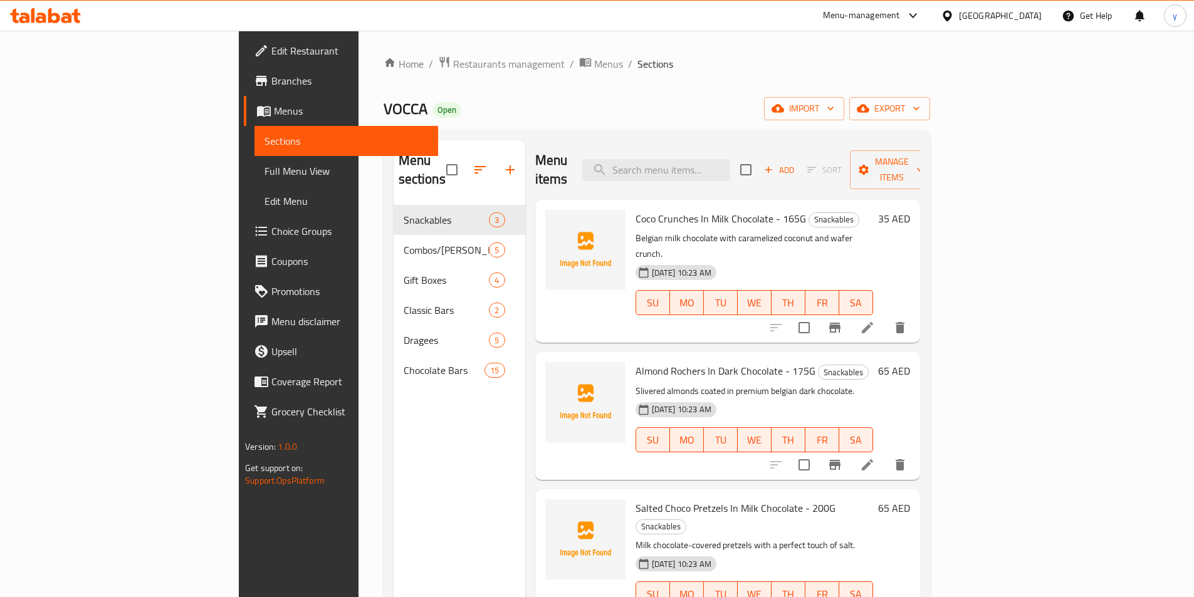
click at [274, 115] on span "Menus" at bounding box center [351, 110] width 154 height 15
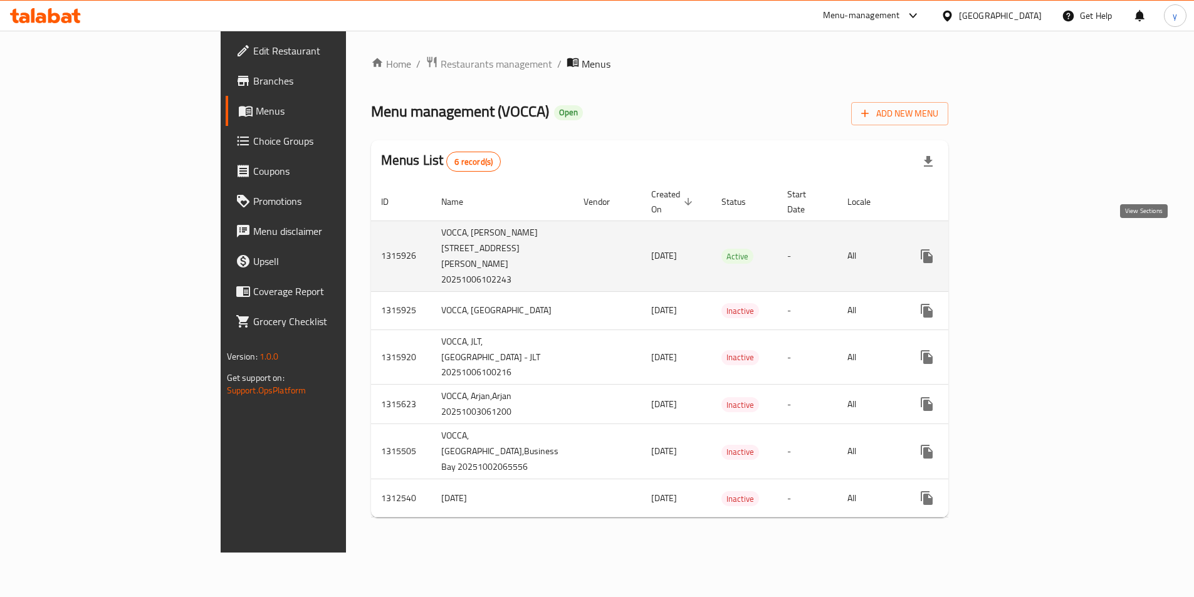
click at [1023, 251] on icon "enhanced table" at bounding box center [1017, 256] width 11 height 11
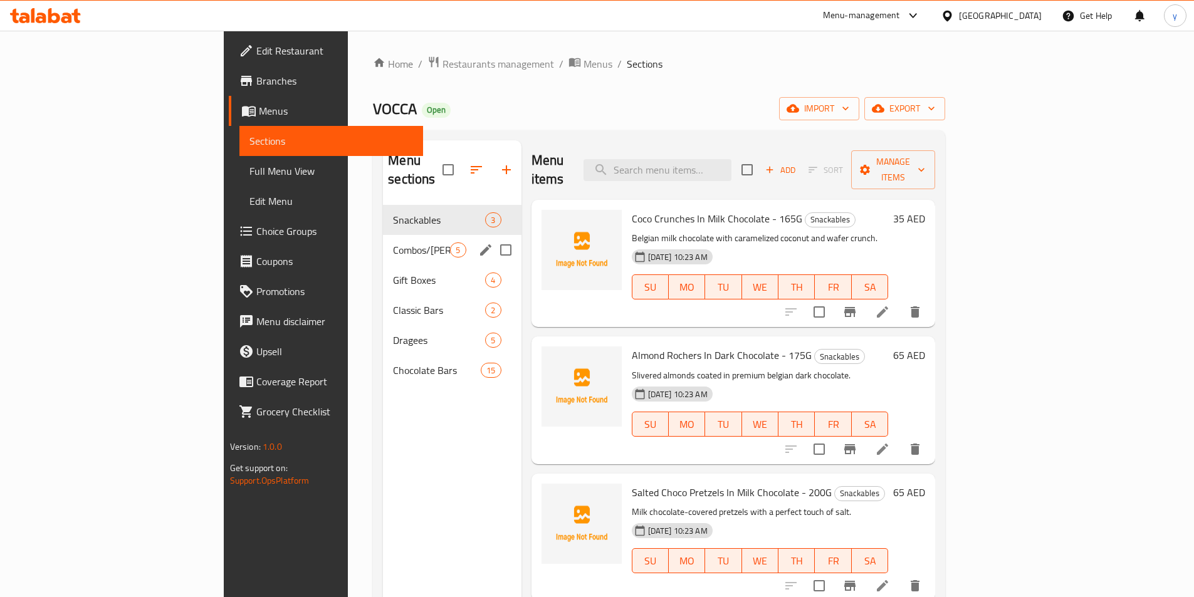
click at [393, 243] on span "Combos/Kunafa Treat" at bounding box center [421, 250] width 57 height 15
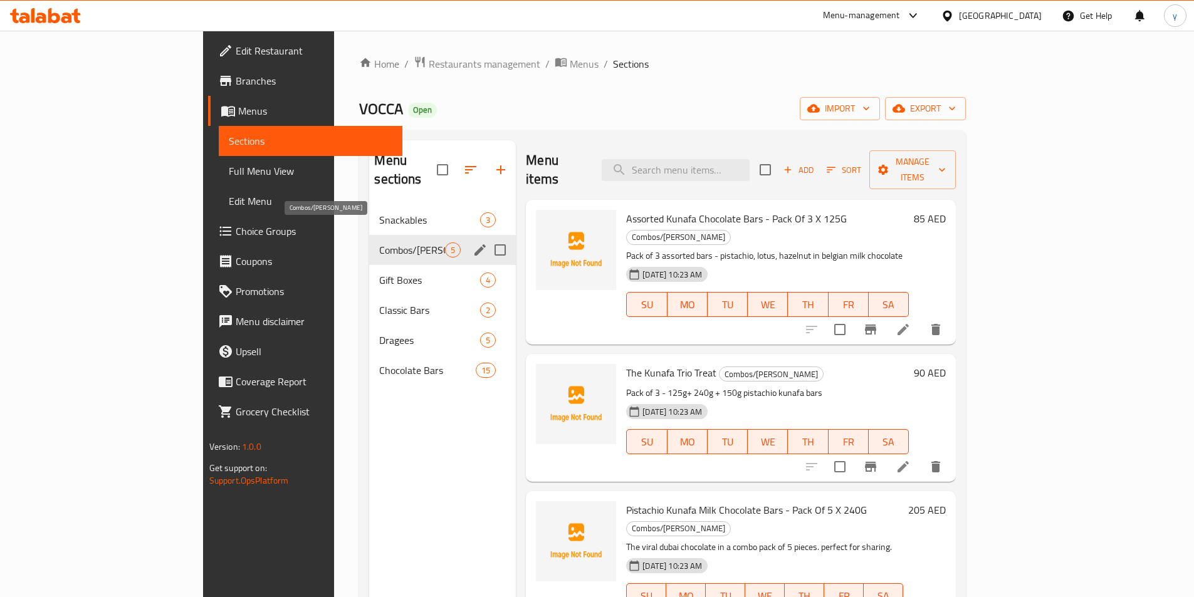
click at [369, 265] on div "Gift Boxes 4" at bounding box center [442, 280] width 147 height 30
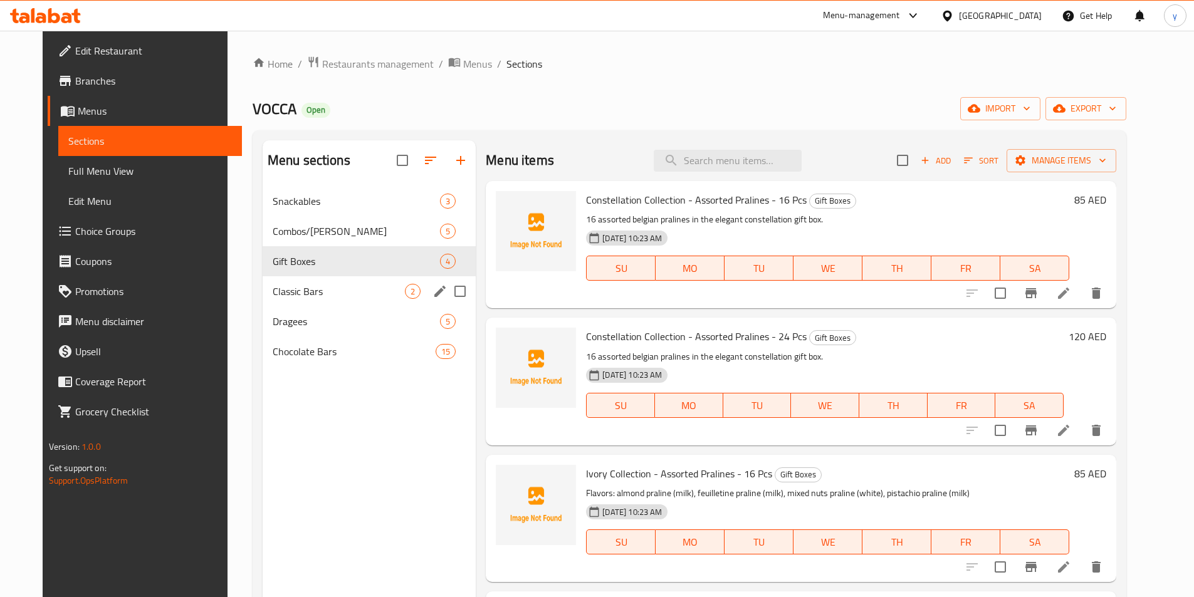
click at [283, 281] on div "Classic Bars 2" at bounding box center [370, 291] width 214 height 30
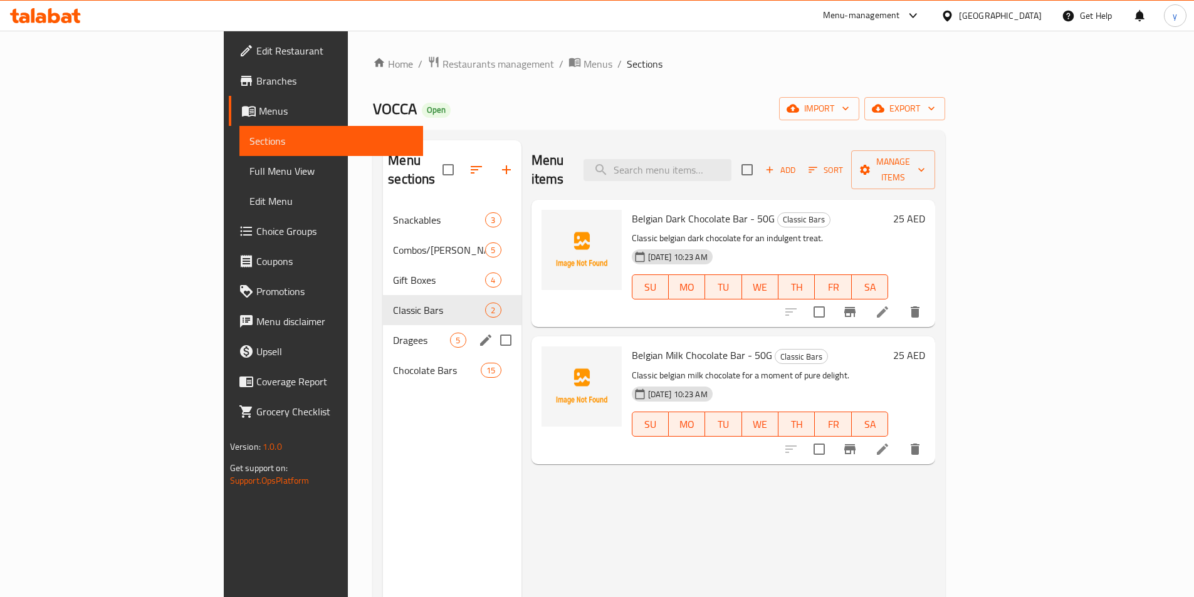
click at [383, 325] on div "Dragees 5" at bounding box center [452, 340] width 138 height 30
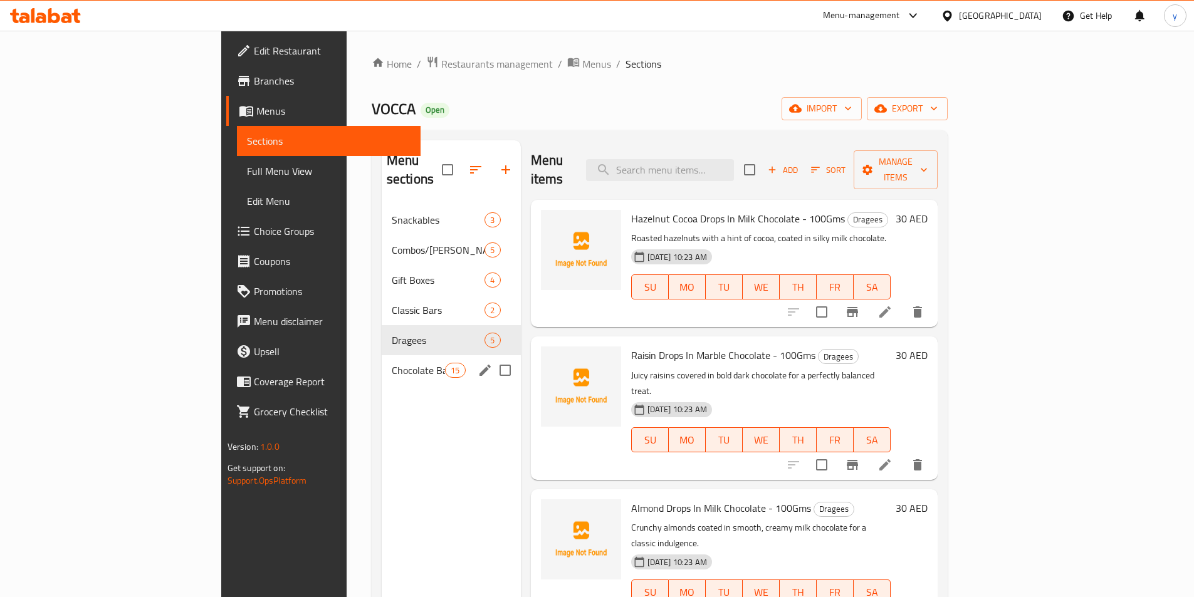
click at [392, 363] on span "Chocolate Bars" at bounding box center [418, 370] width 53 height 15
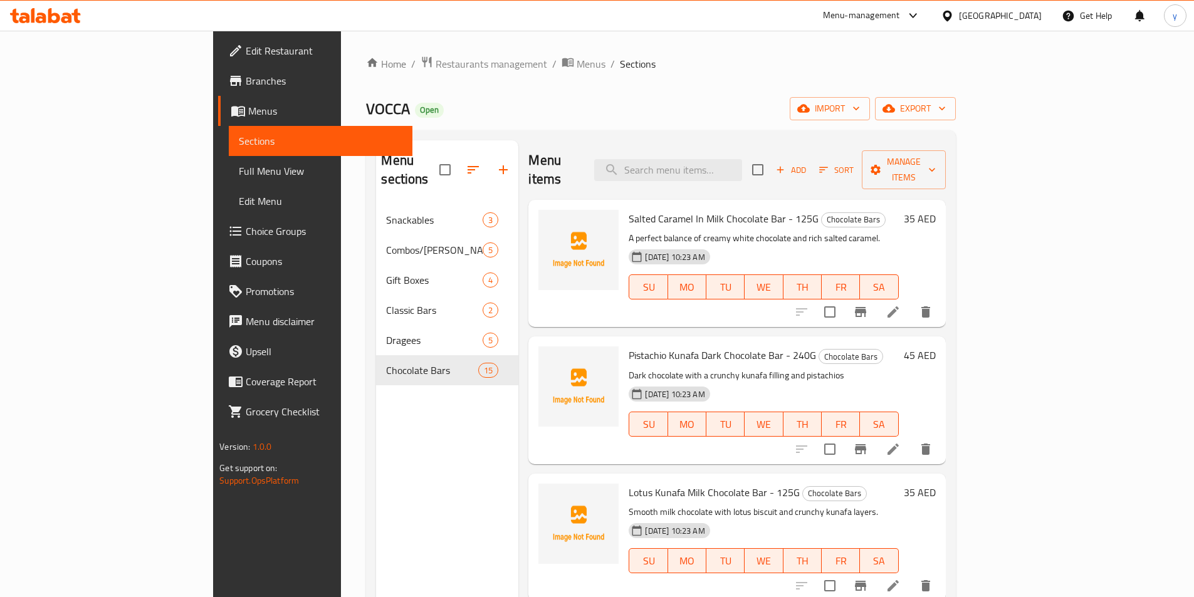
click at [246, 81] on span "Branches" at bounding box center [324, 80] width 157 height 15
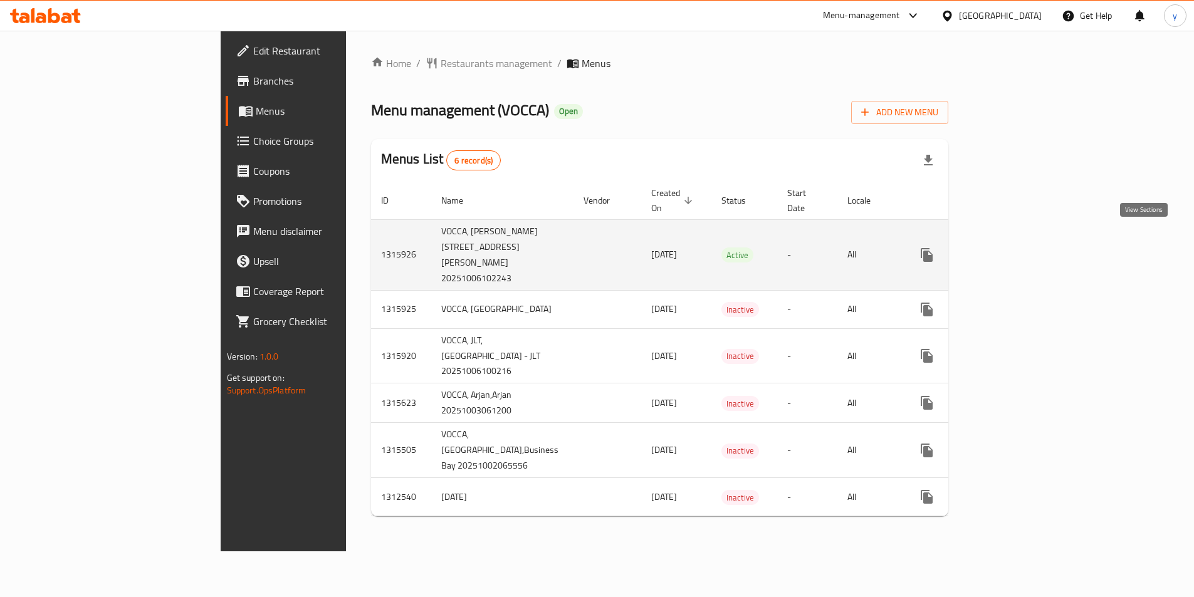
click at [1032, 240] on link "enhanced table" at bounding box center [1017, 255] width 30 height 30
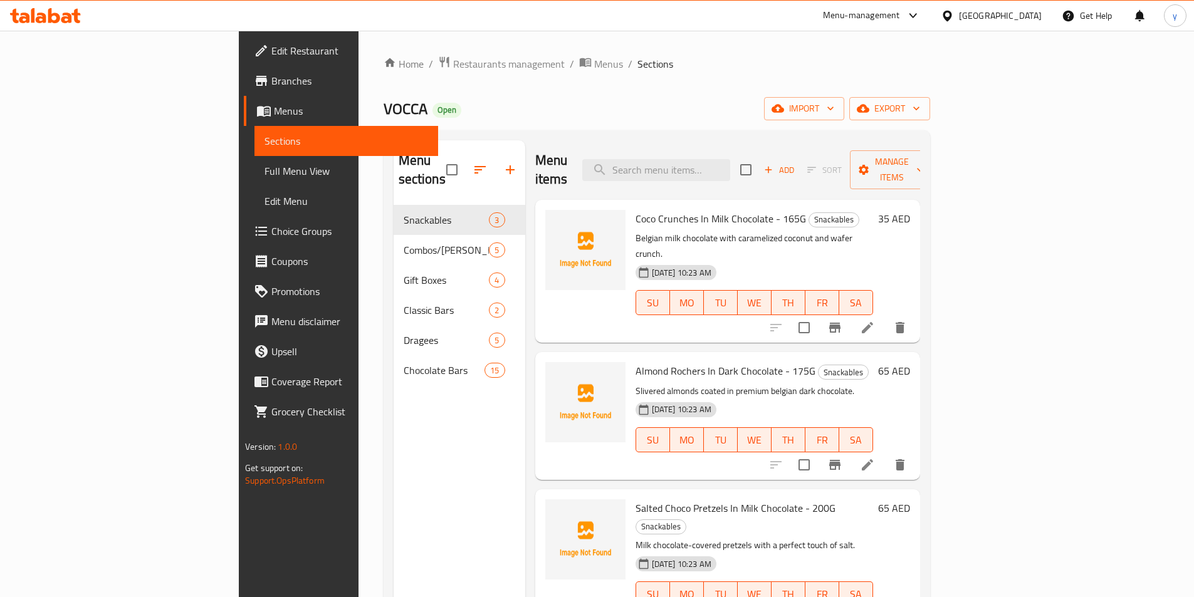
click at [709, 63] on ol "Home / Restaurants management / Menus / Sections" at bounding box center [657, 64] width 547 height 16
click at [924, 157] on span "Manage items" at bounding box center [892, 169] width 64 height 31
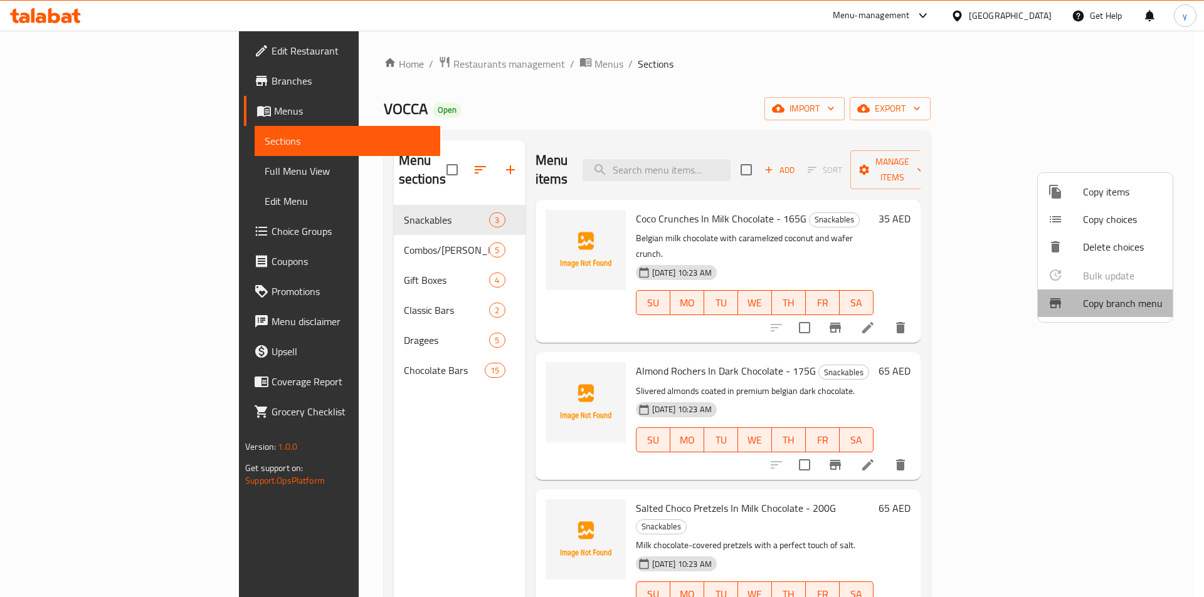
click at [1122, 297] on span "Copy branch menu" at bounding box center [1123, 303] width 80 height 15
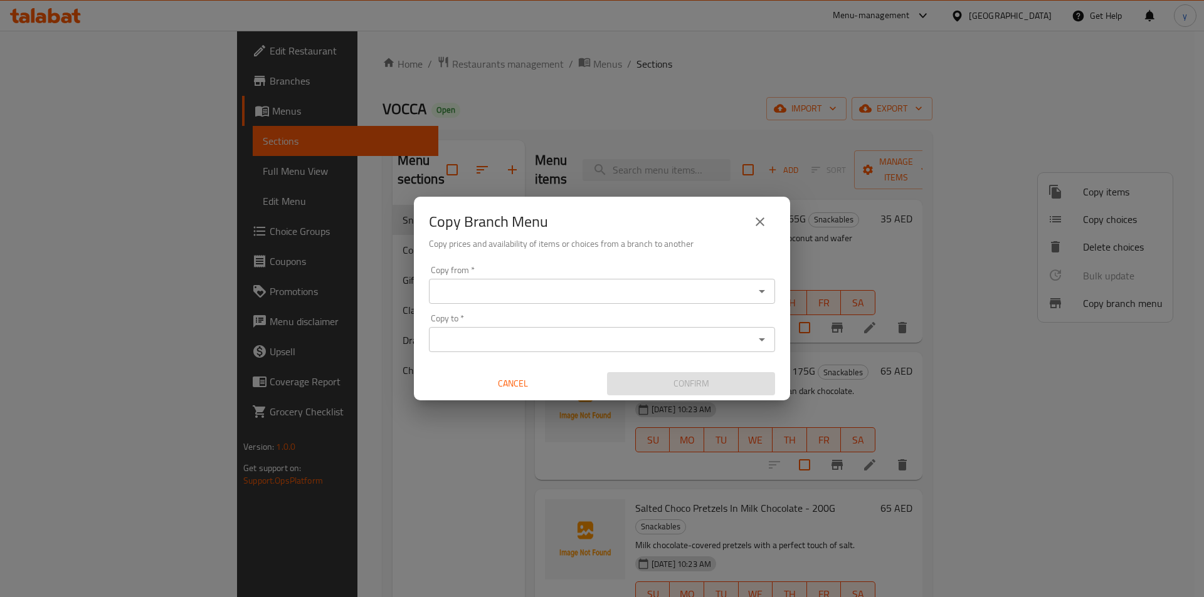
click at [695, 300] on div "Copy from *" at bounding box center [602, 291] width 346 height 25
click at [758, 295] on icon "Open" at bounding box center [761, 291] width 15 height 15
click at [765, 293] on icon "Open" at bounding box center [761, 291] width 15 height 15
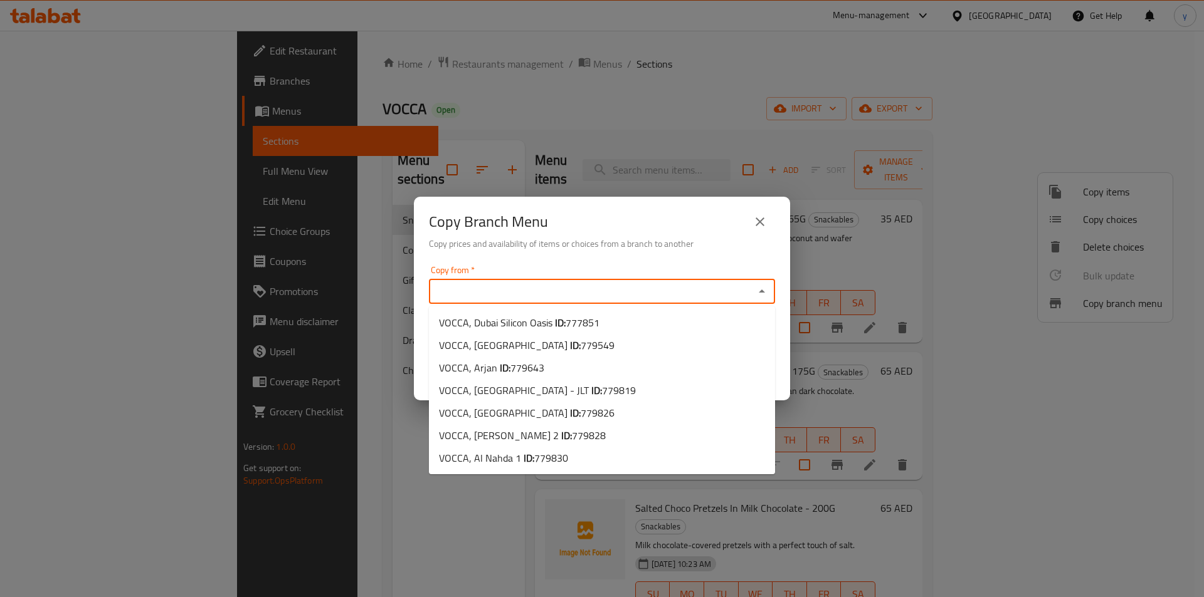
click at [763, 224] on icon "close" at bounding box center [759, 222] width 9 height 9
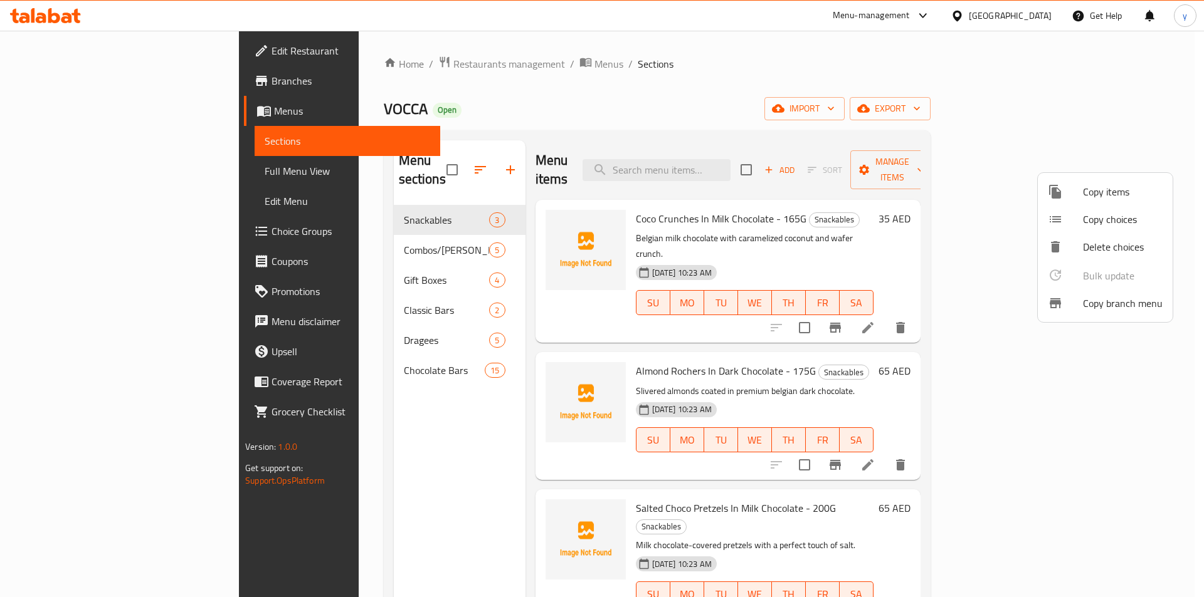
click at [1099, 305] on span "Copy branch menu" at bounding box center [1123, 303] width 80 height 15
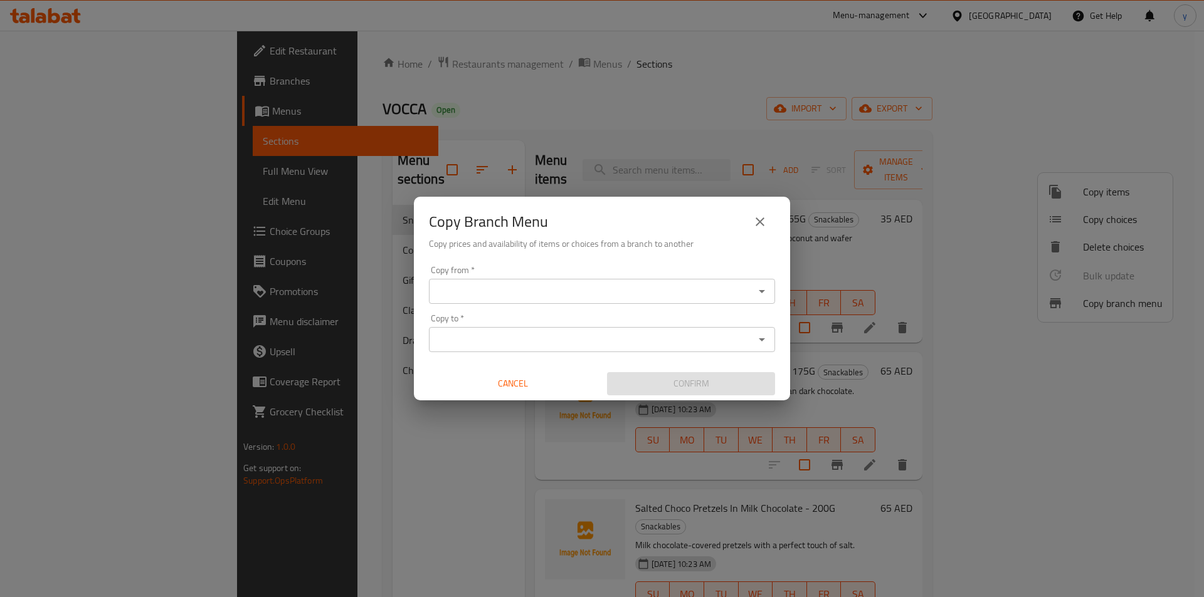
click at [758, 287] on icon "Open" at bounding box center [761, 291] width 15 height 15
click at [766, 288] on icon "Open" at bounding box center [761, 291] width 15 height 15
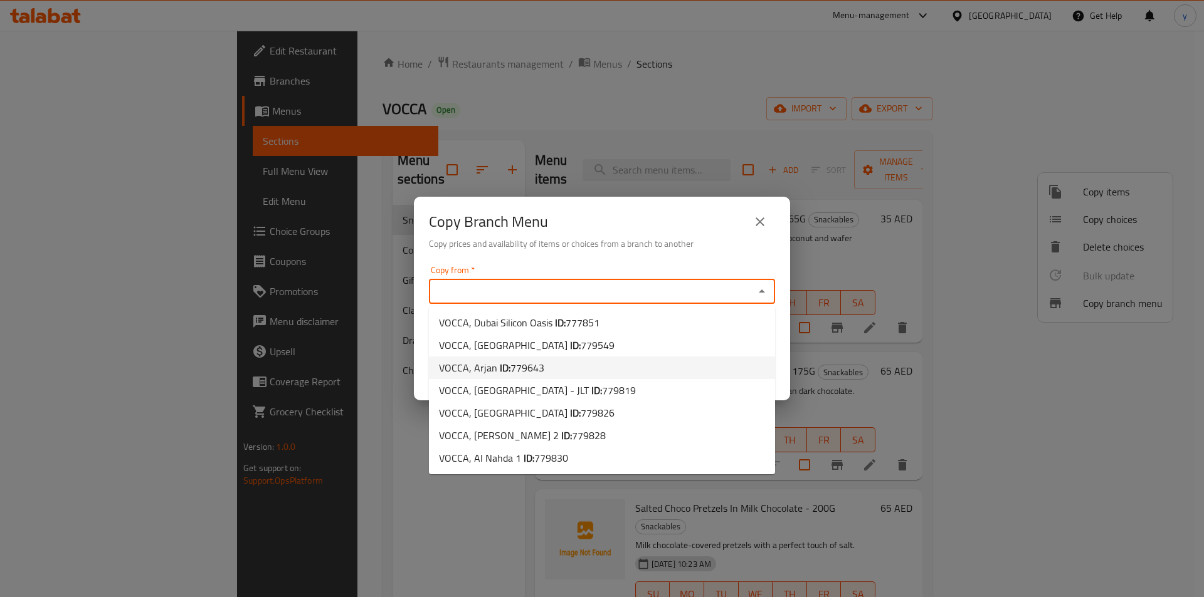
click at [538, 366] on span "779643" at bounding box center [527, 368] width 34 height 19
type input "VOCCA, Arjan"
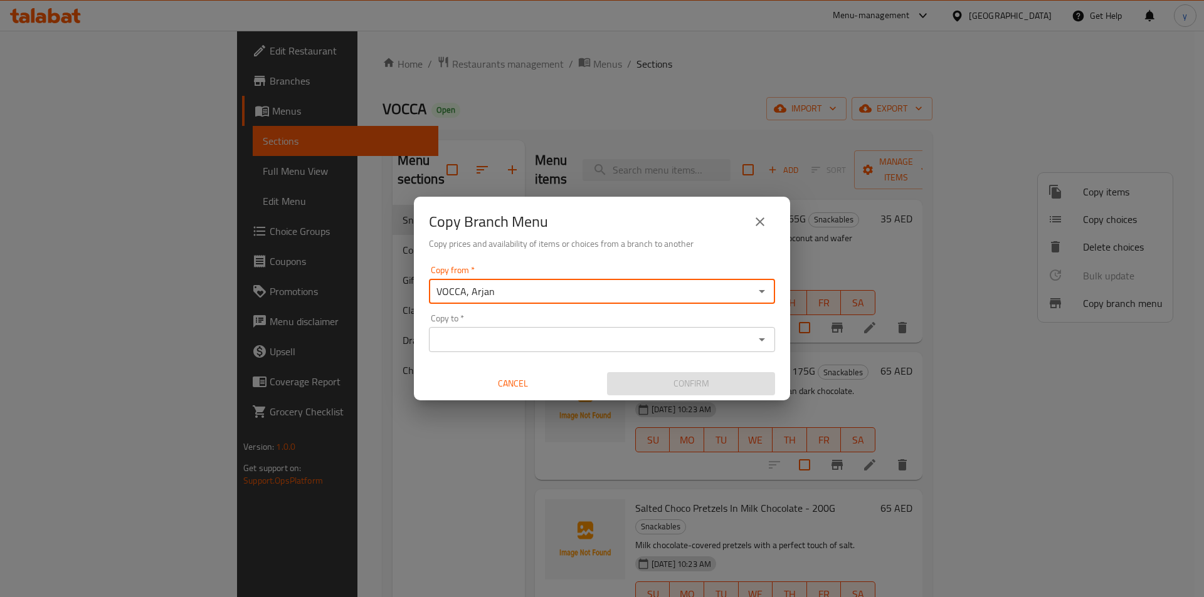
click at [767, 342] on icon "Open" at bounding box center [761, 339] width 15 height 15
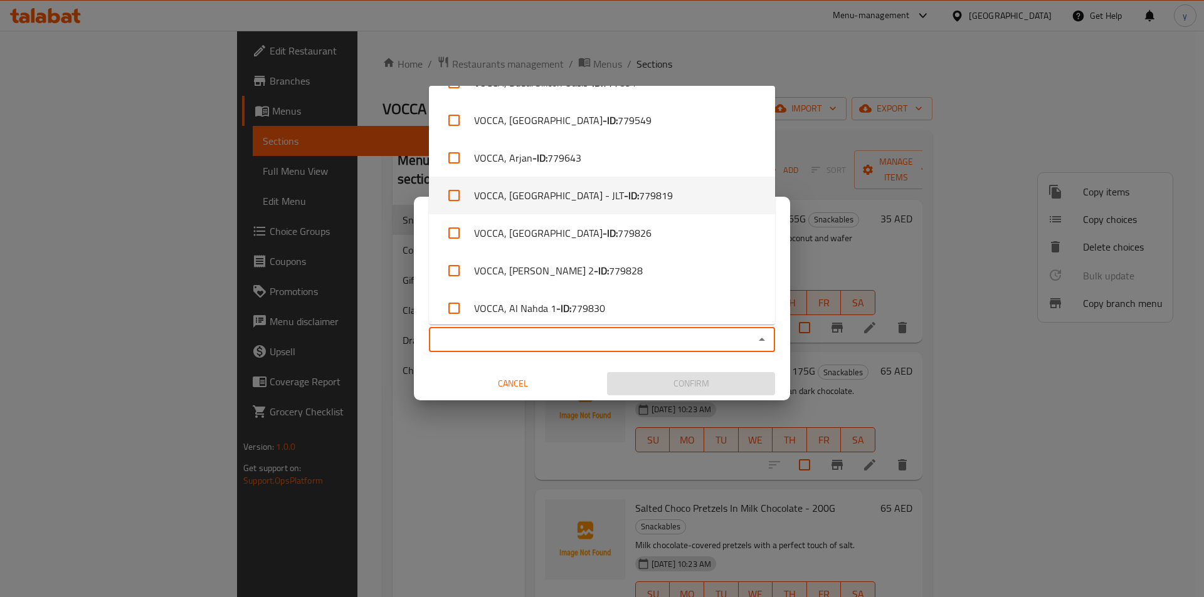
scroll to position [34, 0]
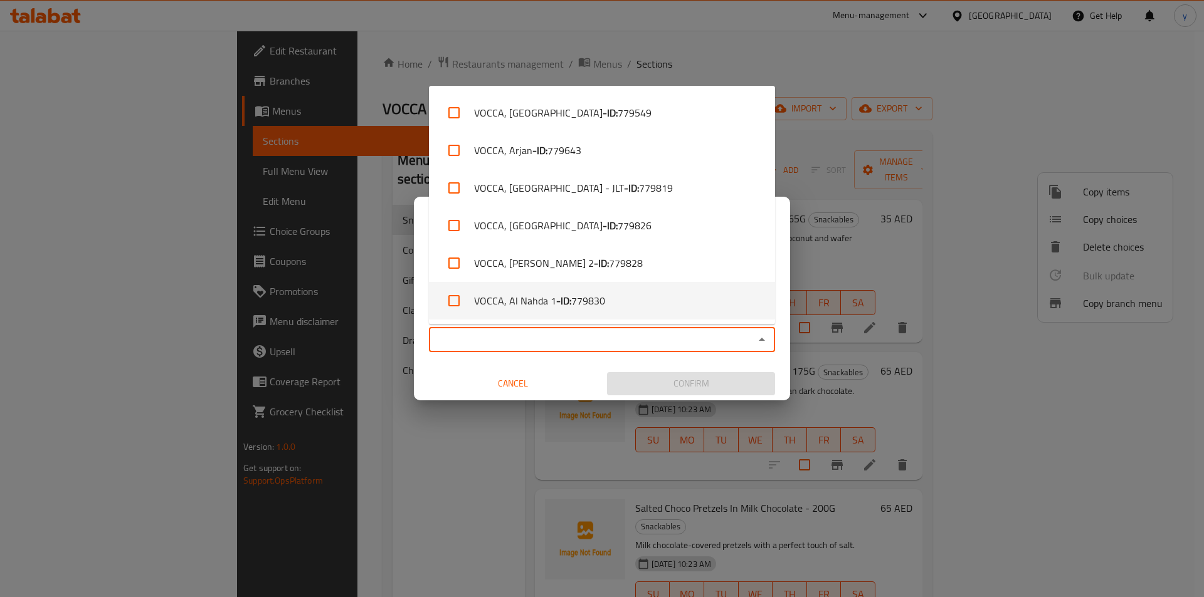
click at [561, 298] on b "- ID:" at bounding box center [563, 300] width 15 height 15
checkbox input "true"
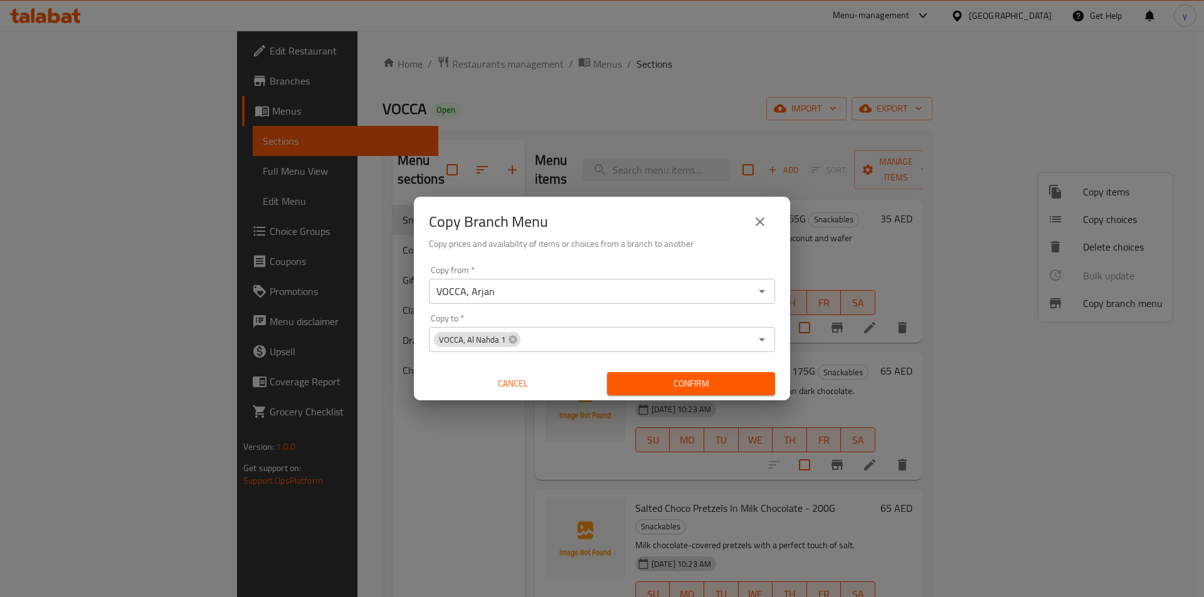
click at [766, 340] on icon "Open" at bounding box center [761, 339] width 15 height 15
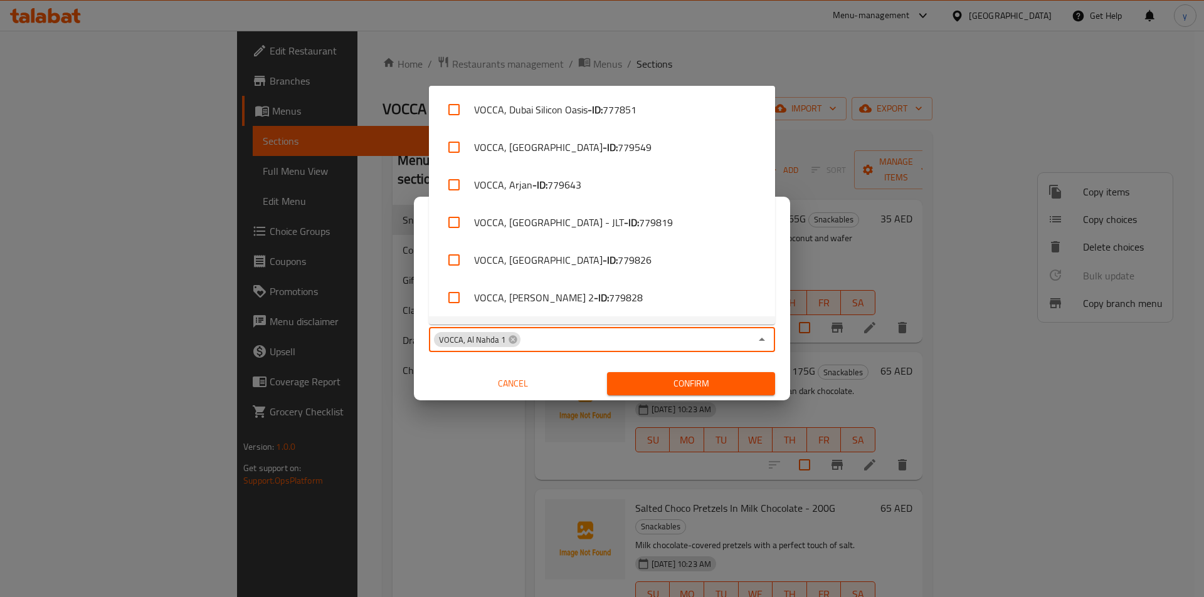
scroll to position [32, 0]
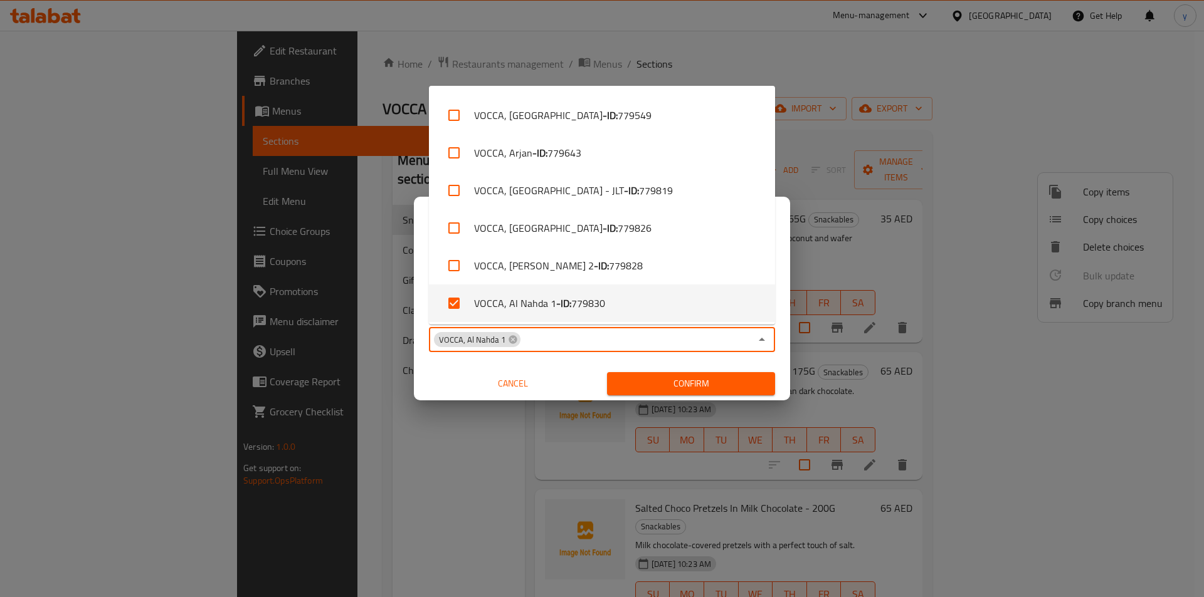
click at [511, 308] on li "VOCCA, Al Nahda 1 - ID: 779830" at bounding box center [602, 304] width 346 height 38
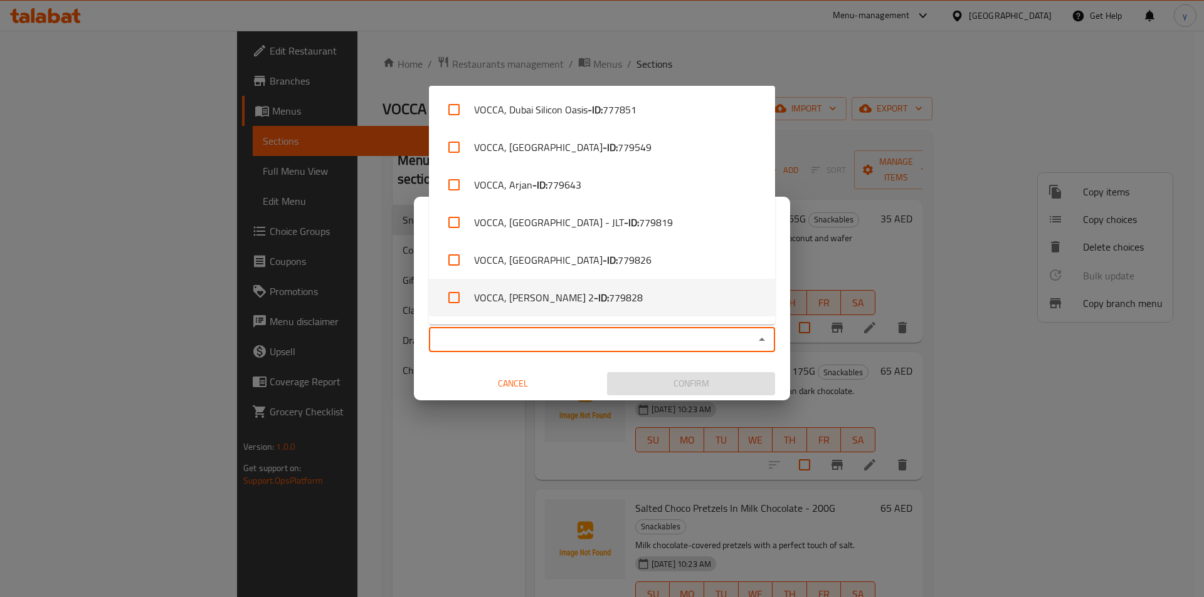
scroll to position [34, 0]
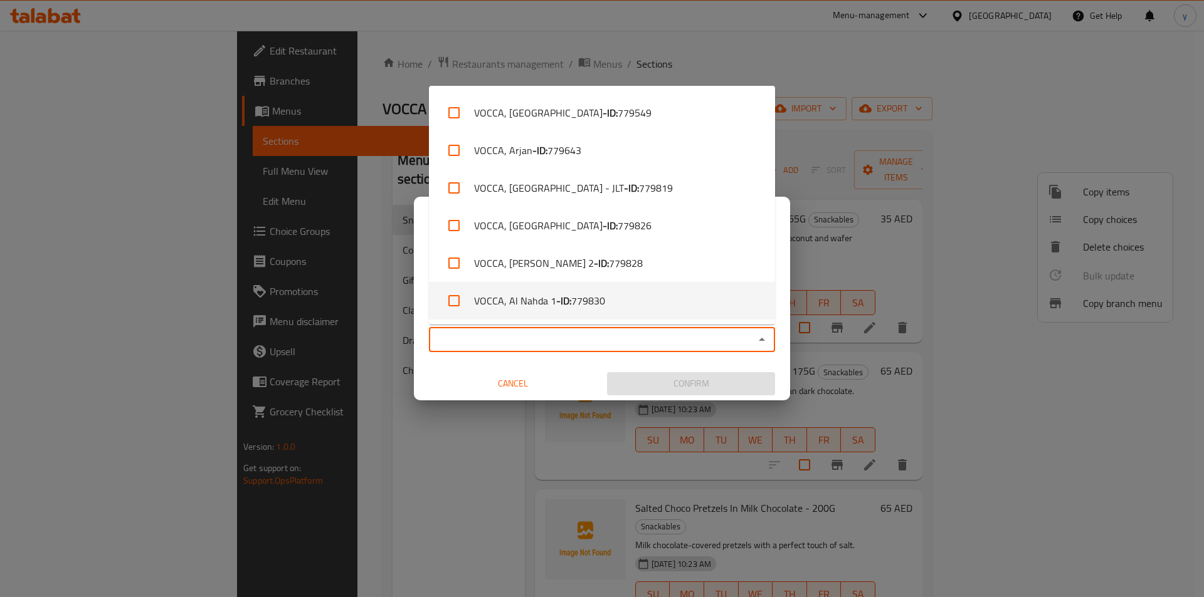
click at [556, 293] on b "- ID:" at bounding box center [563, 300] width 15 height 15
checkbox input "true"
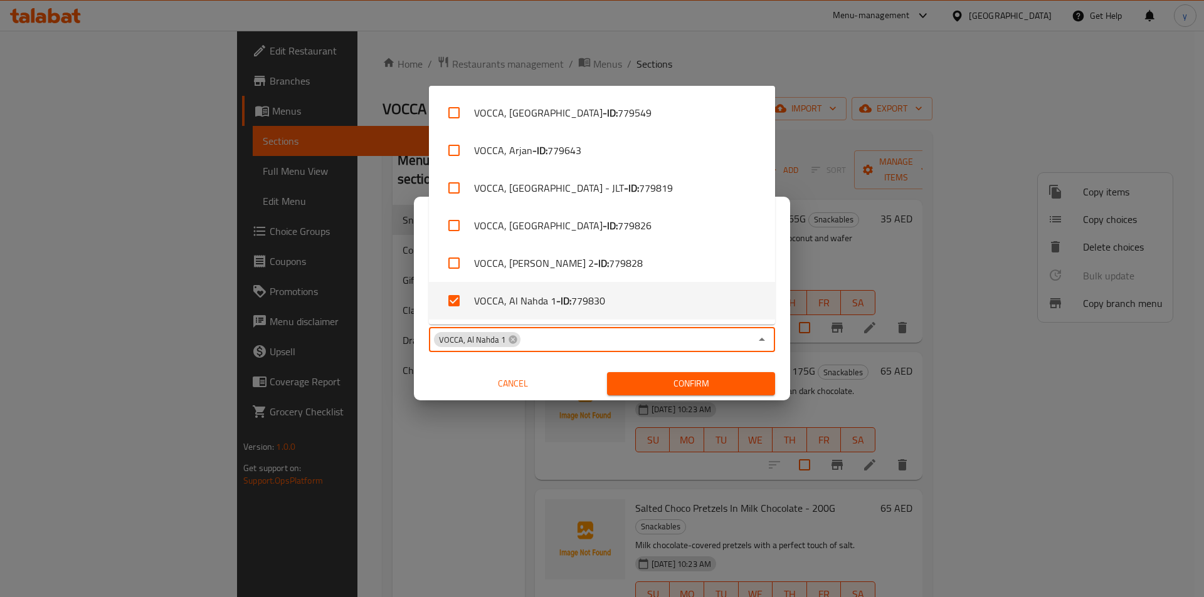
click at [763, 357] on div "Copy from   * VOCCA, Arjan Copy from * Copy to   * VOCCA, Al Nahda 1 Copy to * …" at bounding box center [602, 331] width 376 height 140
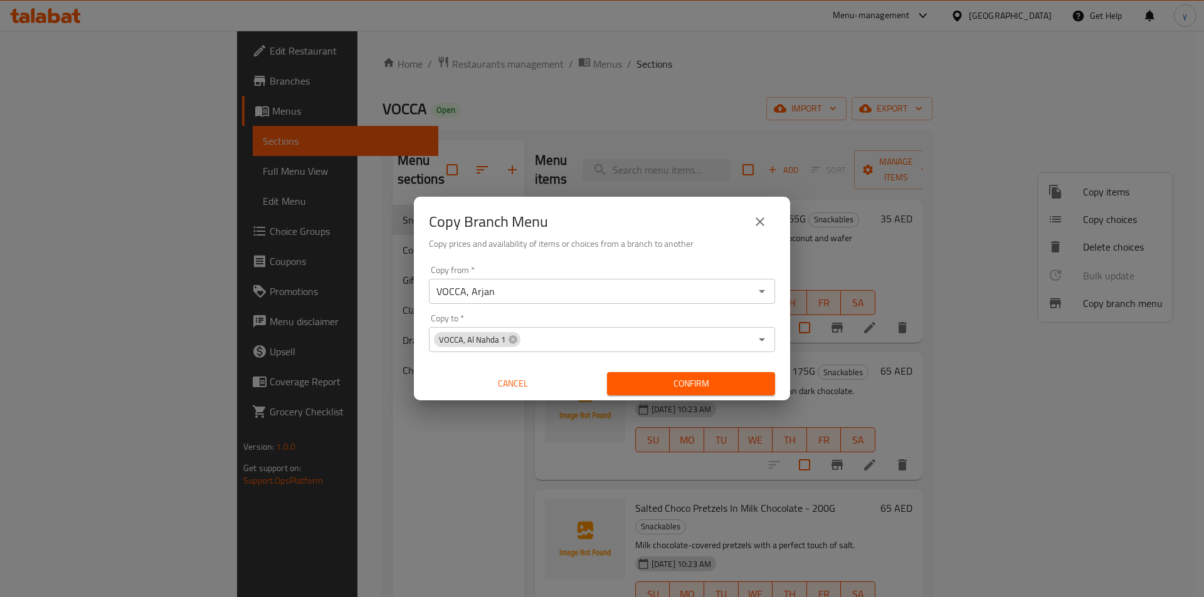
click at [657, 378] on span "Confirm" at bounding box center [691, 384] width 148 height 16
